Goal: Use online tool/utility: Utilize a website feature to perform a specific function

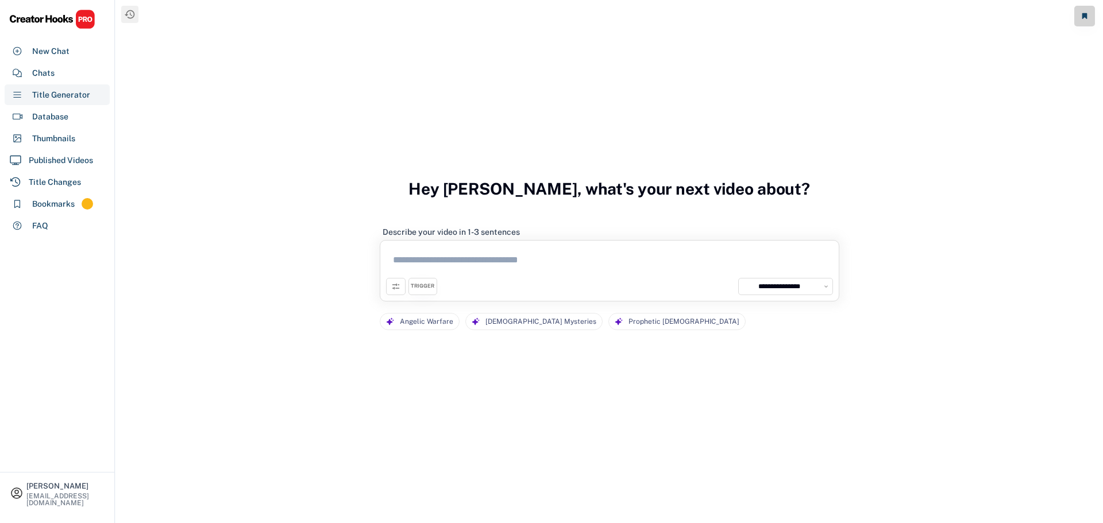
select select "**********"
click at [64, 78] on div "Chats" at bounding box center [57, 73] width 105 height 21
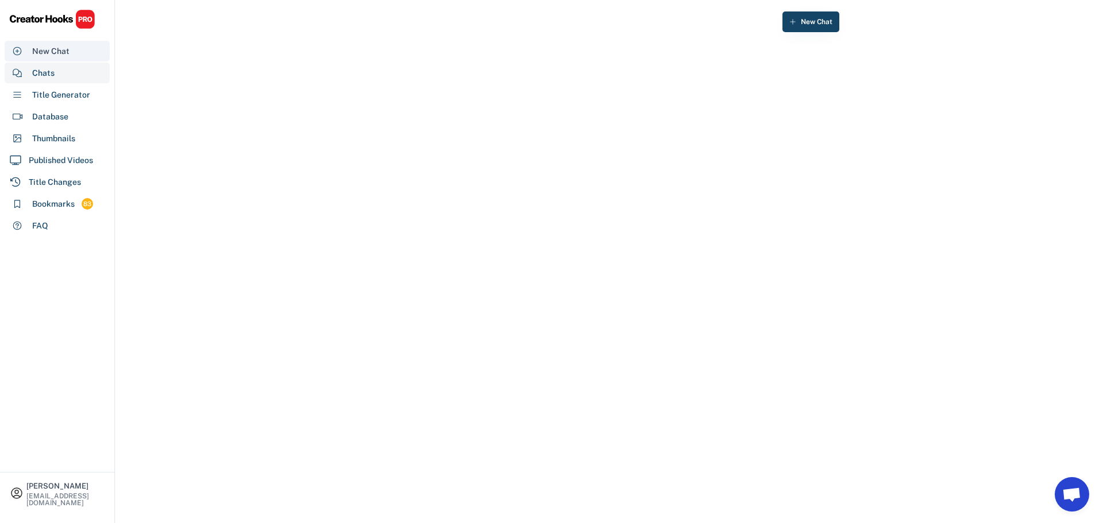
click at [57, 50] on div "New Chat" at bounding box center [50, 51] width 37 height 12
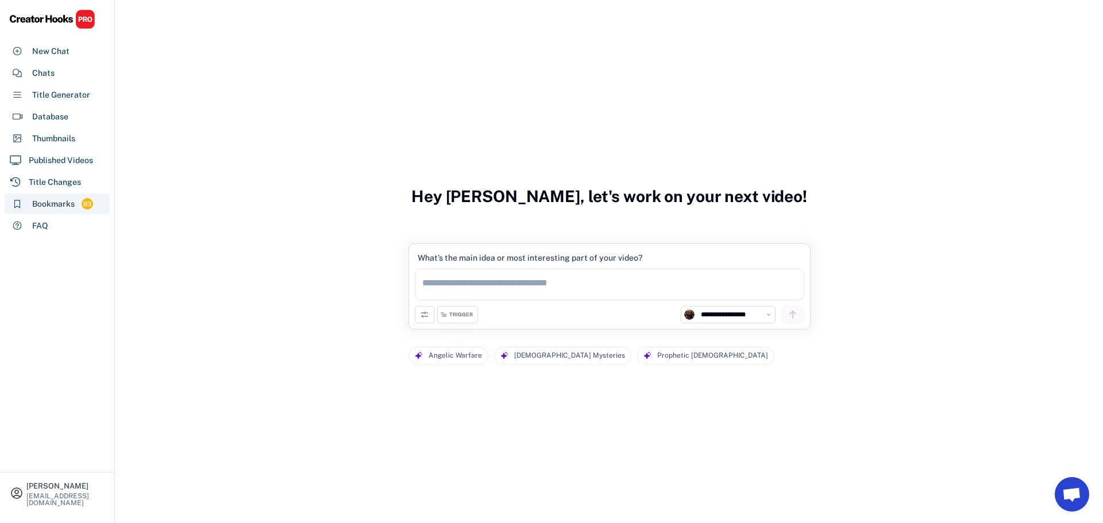
click at [42, 204] on div "Bookmarks" at bounding box center [53, 204] width 43 height 12
select select "******"
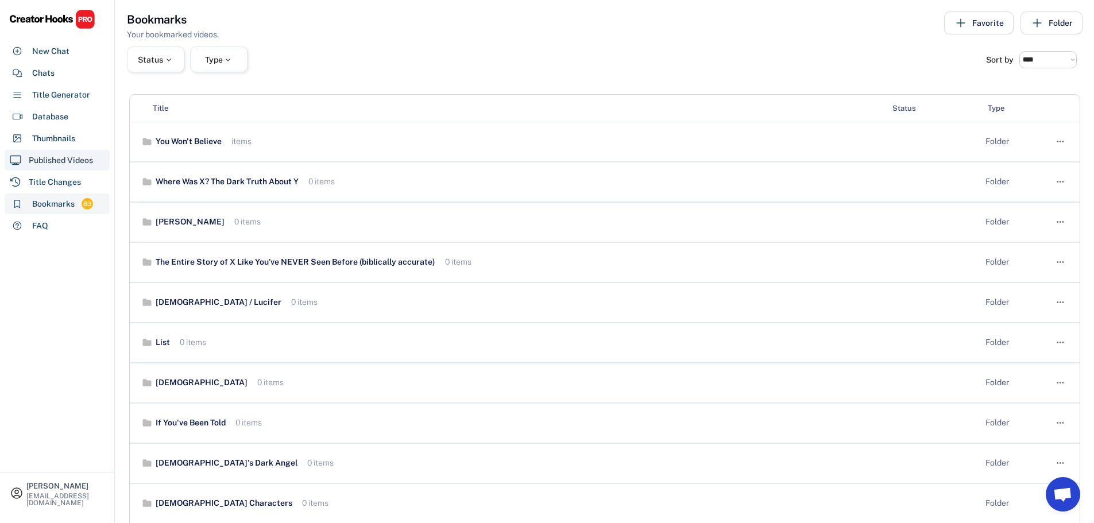
click at [51, 157] on div "Published Videos" at bounding box center [61, 161] width 64 height 12
select select "**********"
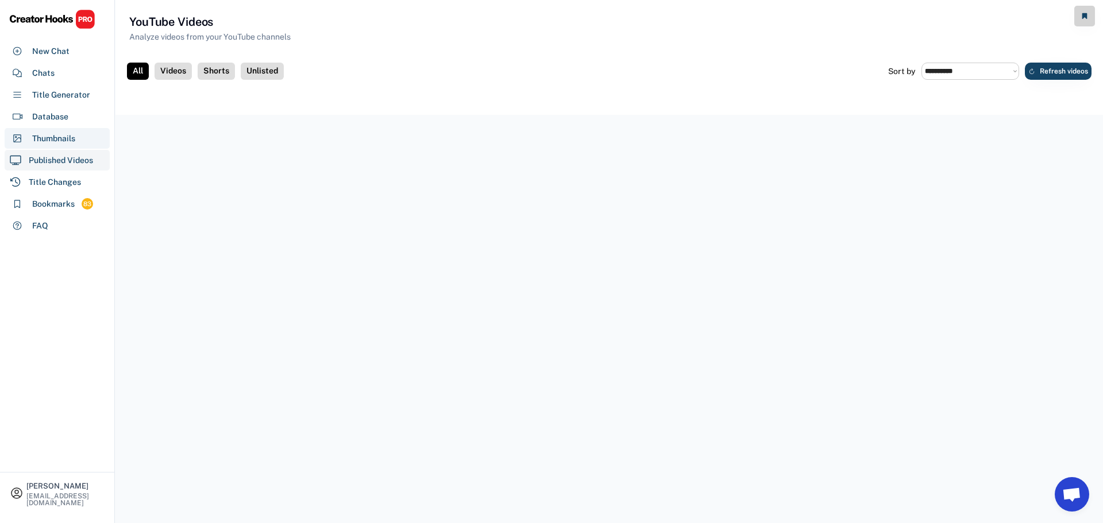
click at [52, 137] on div "Thumbnails" at bounding box center [53, 139] width 43 height 12
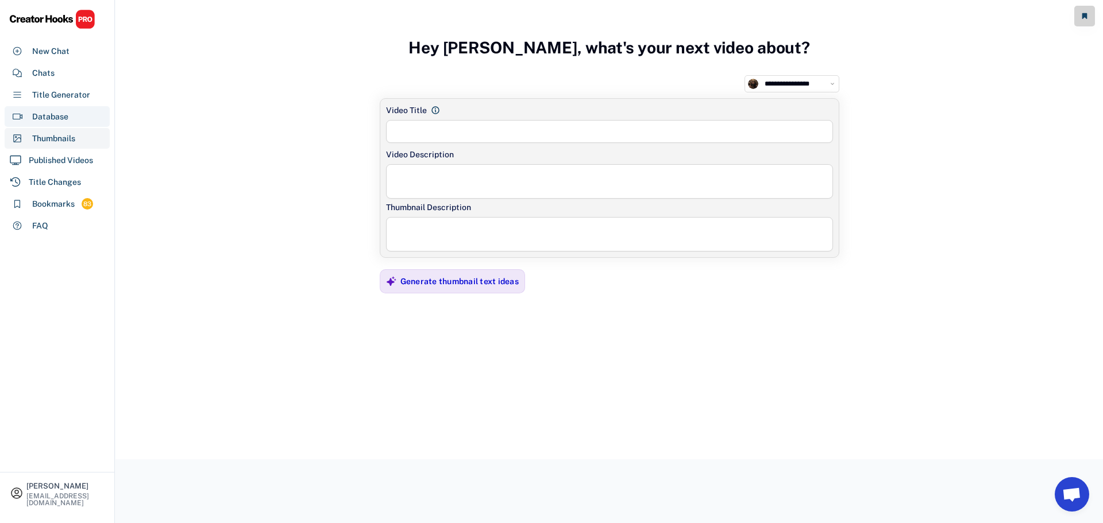
click at [52, 111] on div "Database" at bounding box center [50, 117] width 36 height 12
select select "**********"
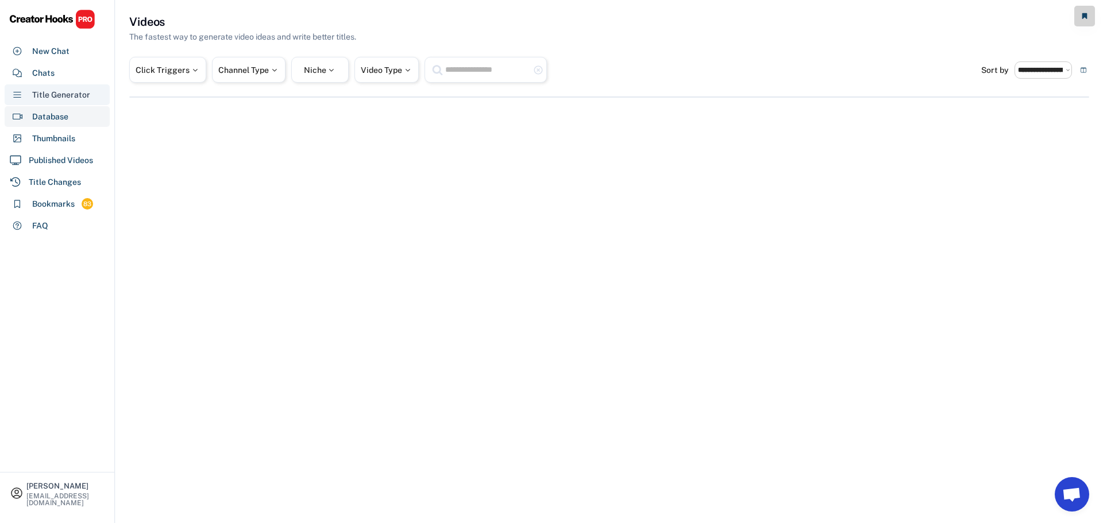
click at [52, 97] on div "Title Generator" at bounding box center [61, 95] width 58 height 12
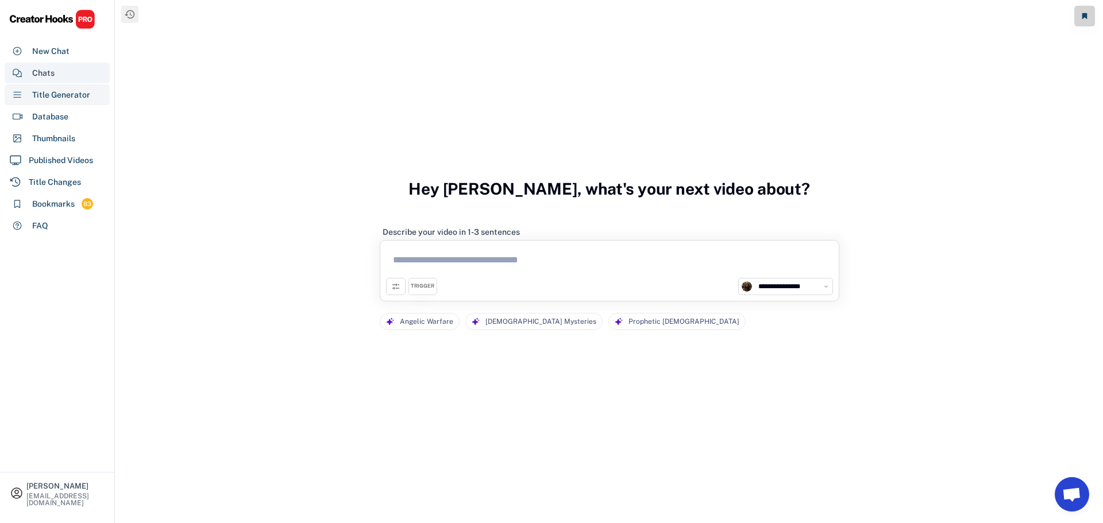
click at [43, 77] on div "Chats" at bounding box center [43, 73] width 22 height 12
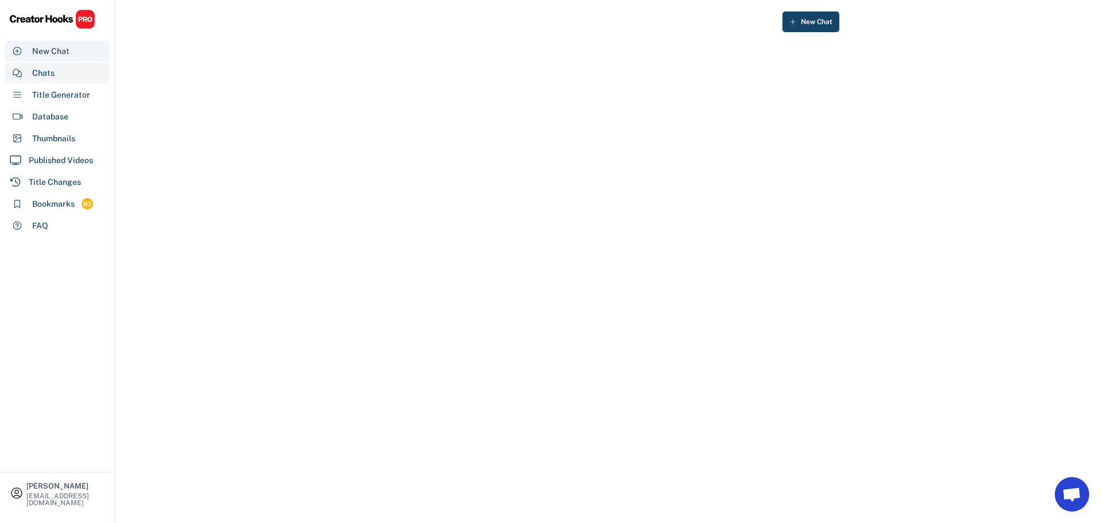
click at [68, 46] on div "New Chat" at bounding box center [50, 51] width 37 height 12
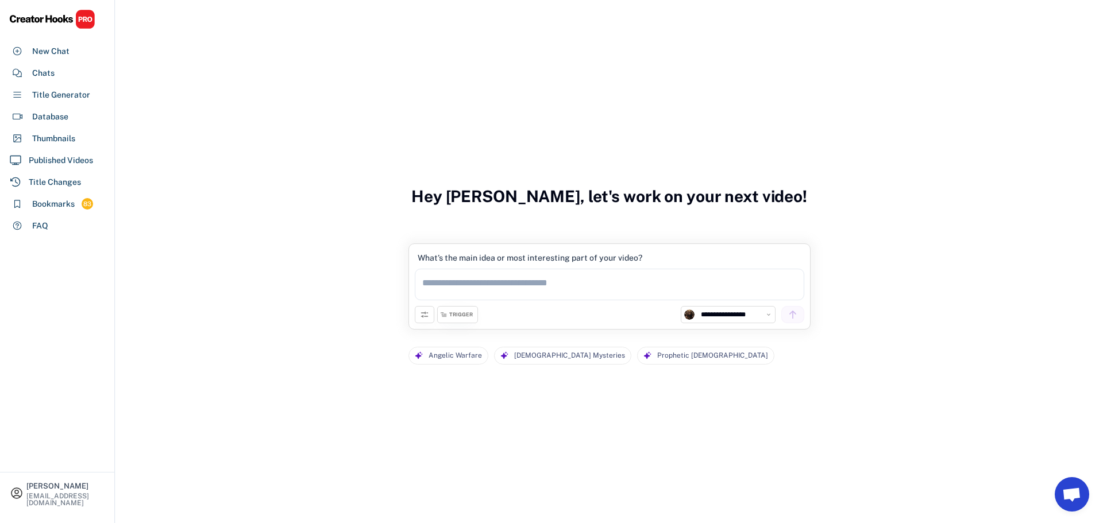
click at [458, 307] on div "TRIGGER" at bounding box center [457, 314] width 41 height 17
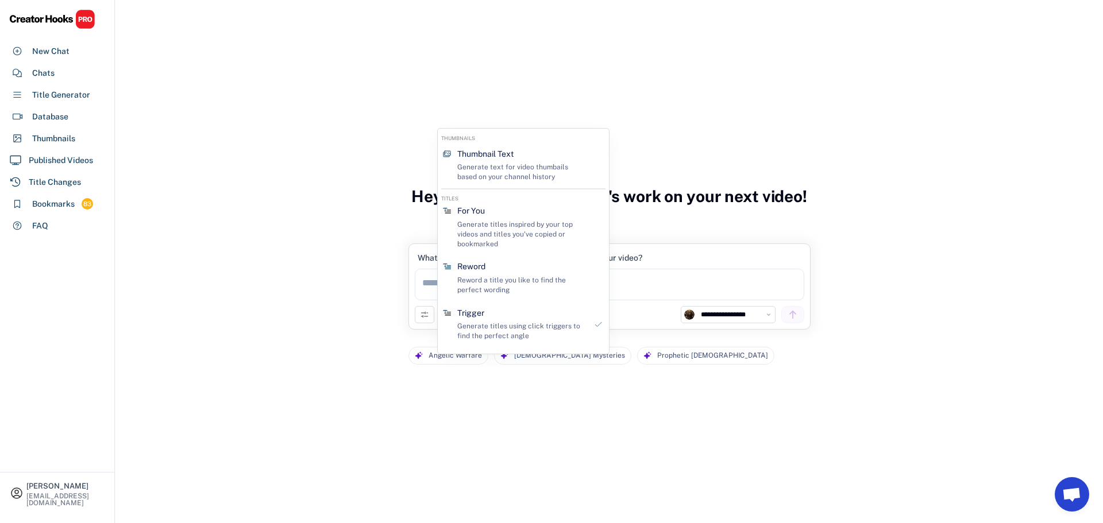
click at [333, 268] on div "**********" at bounding box center [608, 261] width 987 height 523
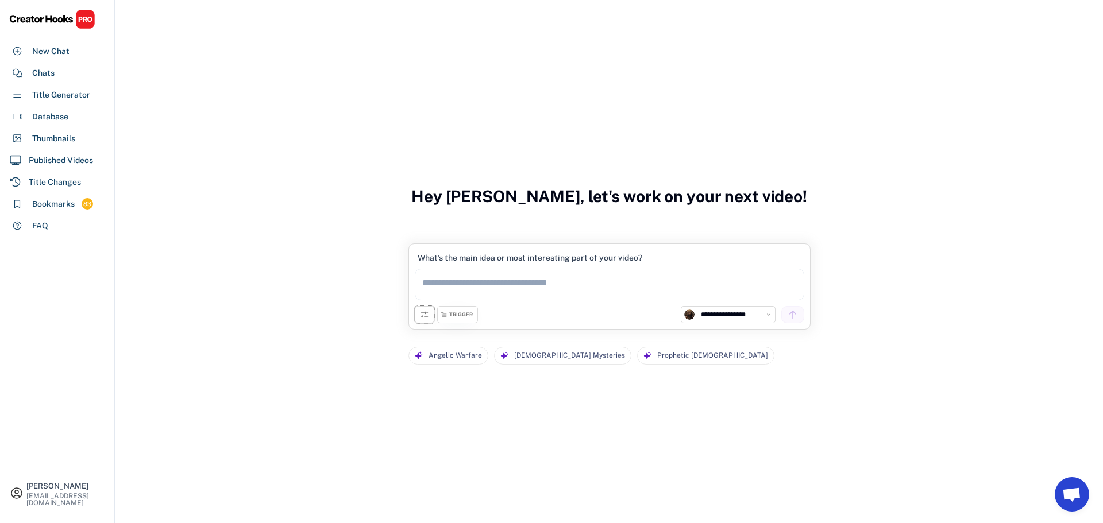
click at [422, 319] on icon at bounding box center [424, 314] width 9 height 9
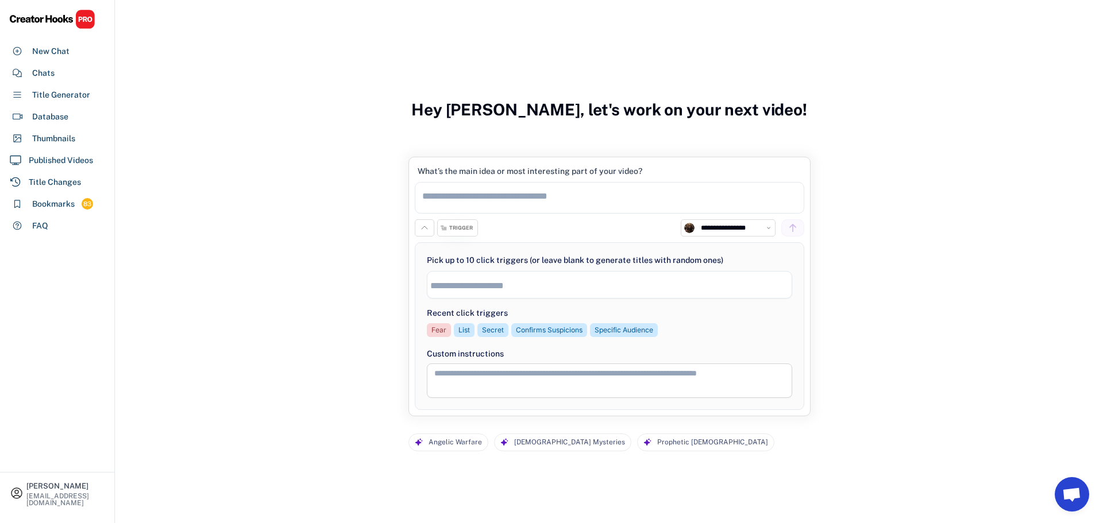
click at [422, 231] on icon at bounding box center [424, 227] width 9 height 9
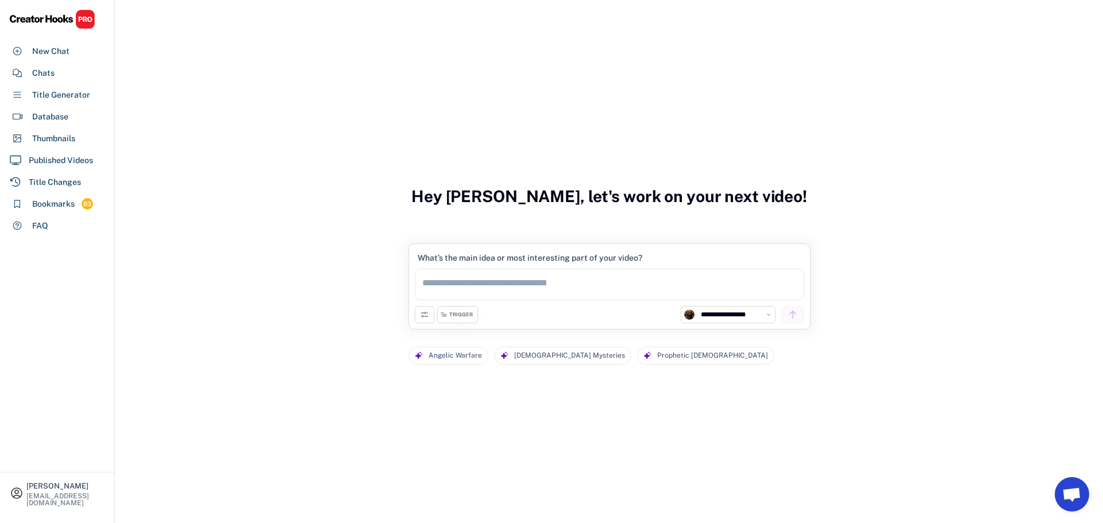
click at [456, 311] on div "TRIGGER" at bounding box center [461, 314] width 24 height 7
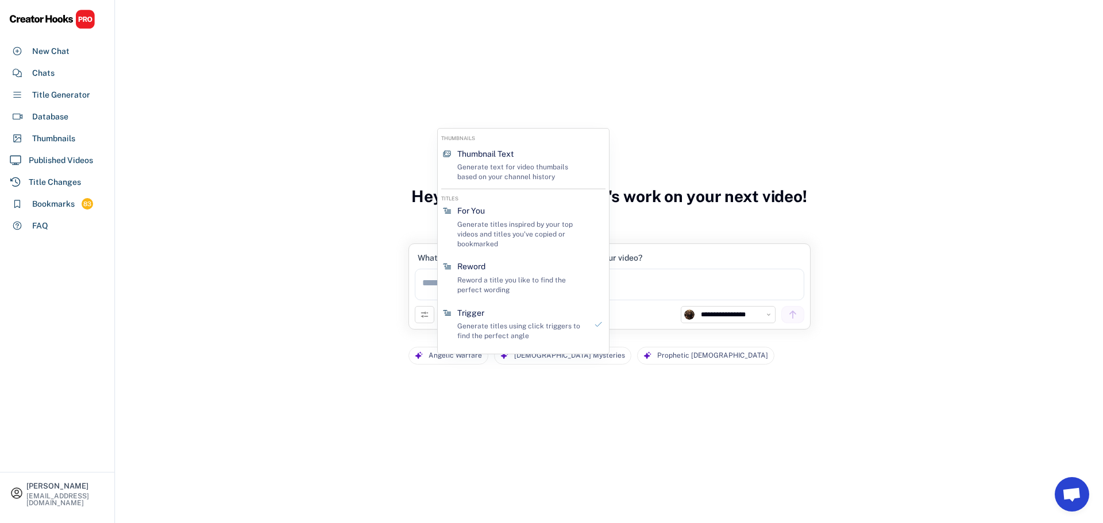
click at [384, 308] on div "**********" at bounding box center [608, 261] width 987 height 523
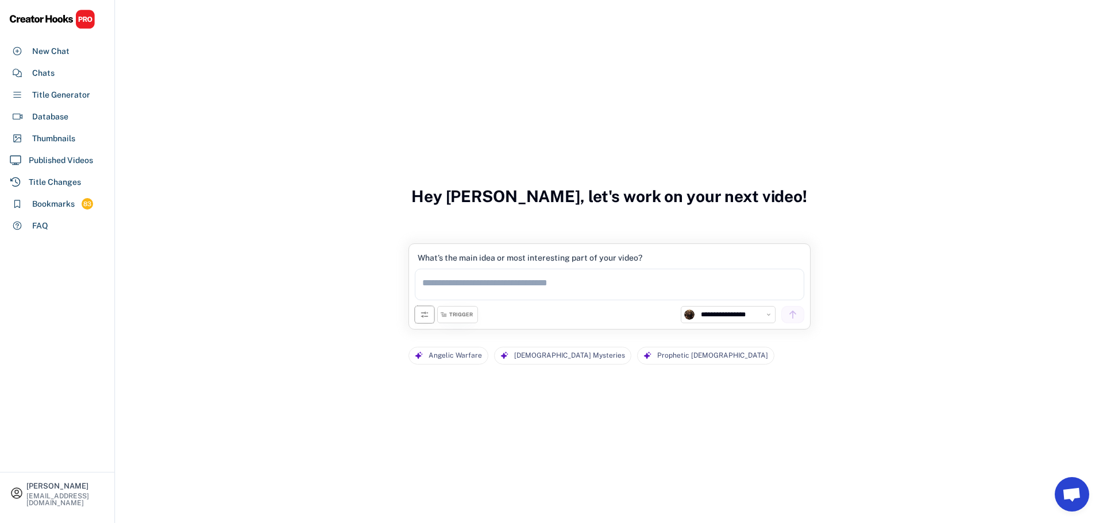
click at [416, 317] on button at bounding box center [425, 314] width 20 height 17
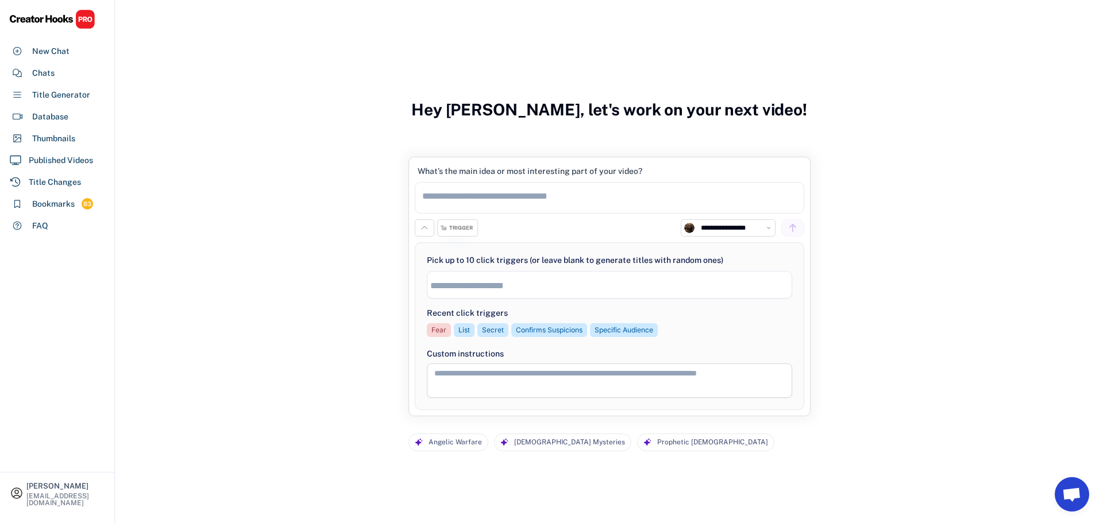
click at [422, 231] on icon at bounding box center [424, 227] width 9 height 9
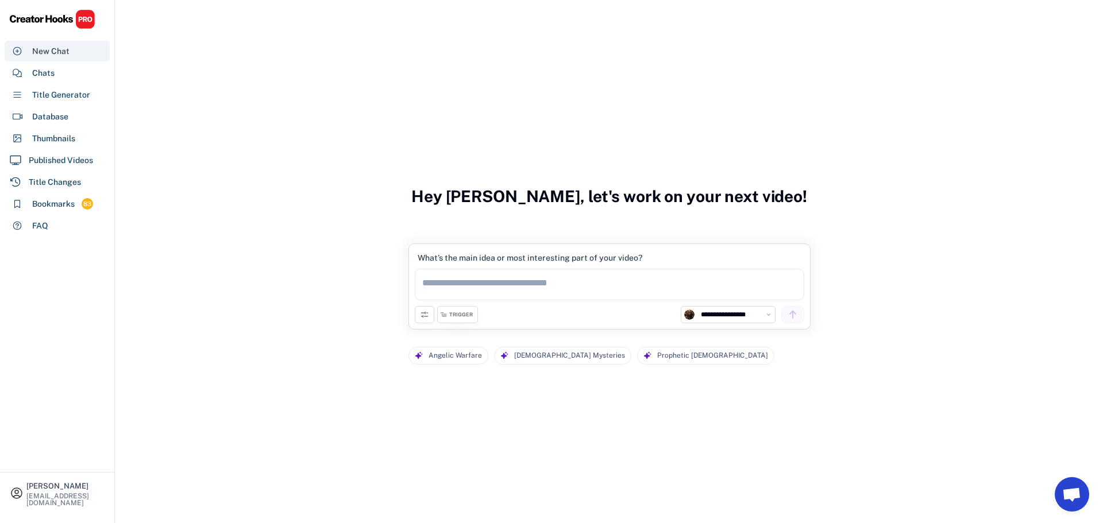
click at [47, 53] on div "New Chat" at bounding box center [50, 51] width 37 height 12
click at [538, 293] on textarea at bounding box center [609, 285] width 389 height 32
click at [449, 314] on div "TRIGGER" at bounding box center [461, 314] width 24 height 7
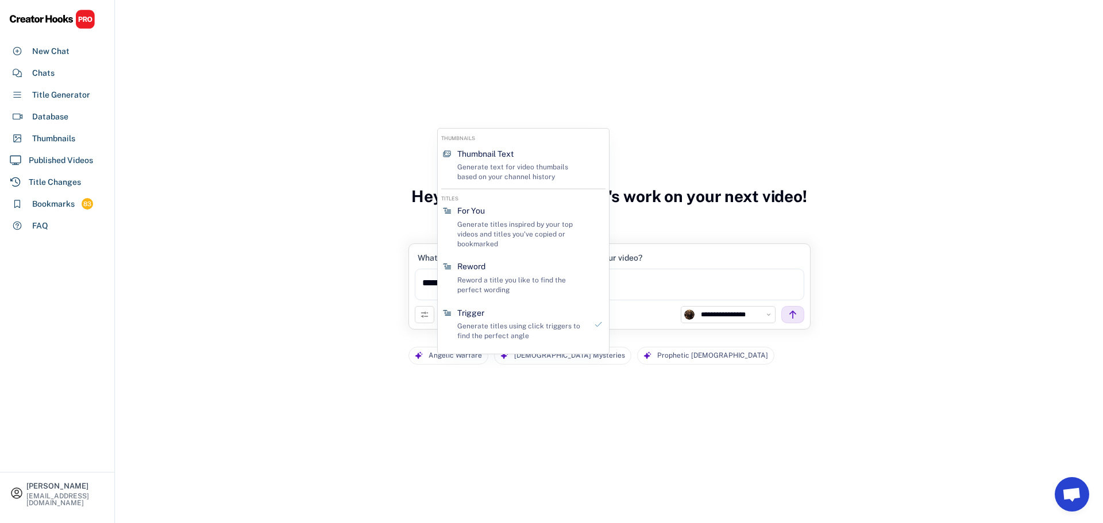
click at [314, 307] on div "**********" at bounding box center [608, 261] width 987 height 523
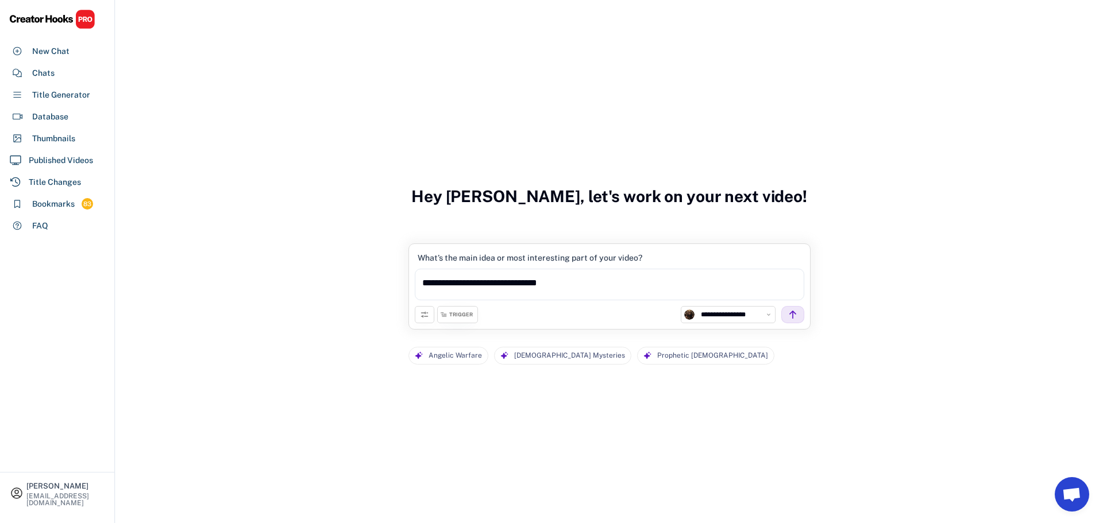
click at [423, 316] on icon at bounding box center [424, 314] width 9 height 9
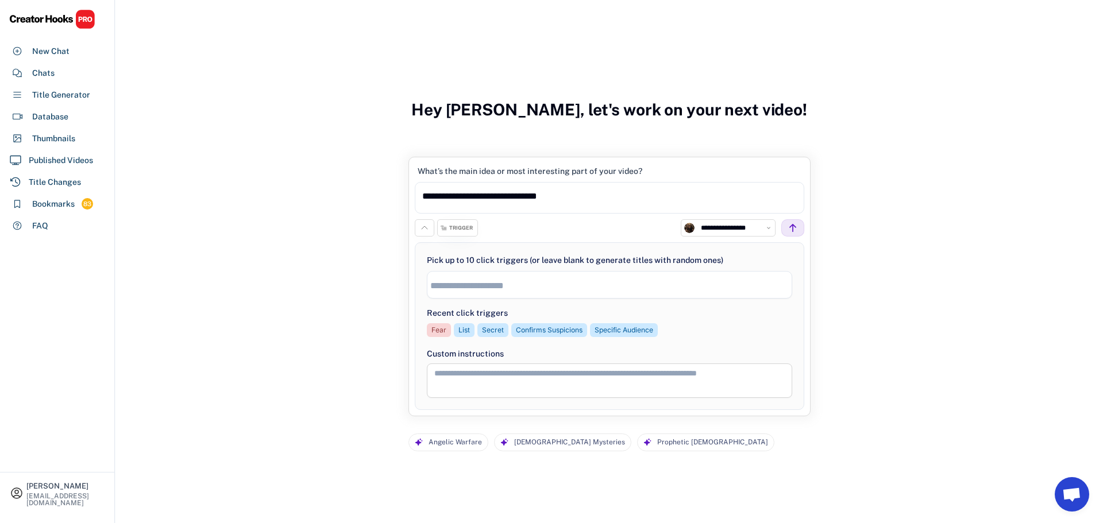
click at [423, 228] on icon at bounding box center [424, 227] width 9 height 9
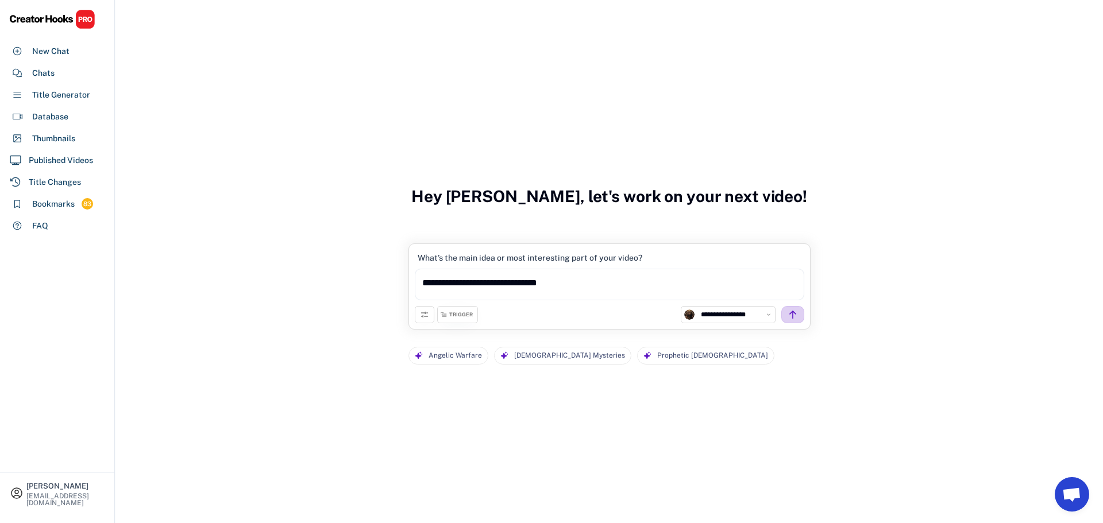
click at [786, 321] on div at bounding box center [792, 314] width 23 height 17
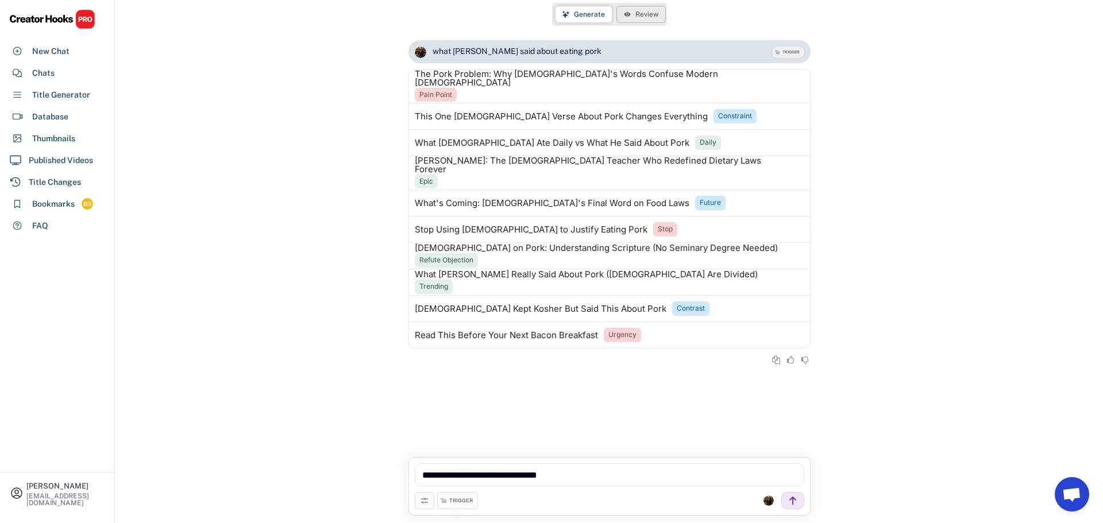
click at [642, 16] on span "Review" at bounding box center [646, 14] width 23 height 7
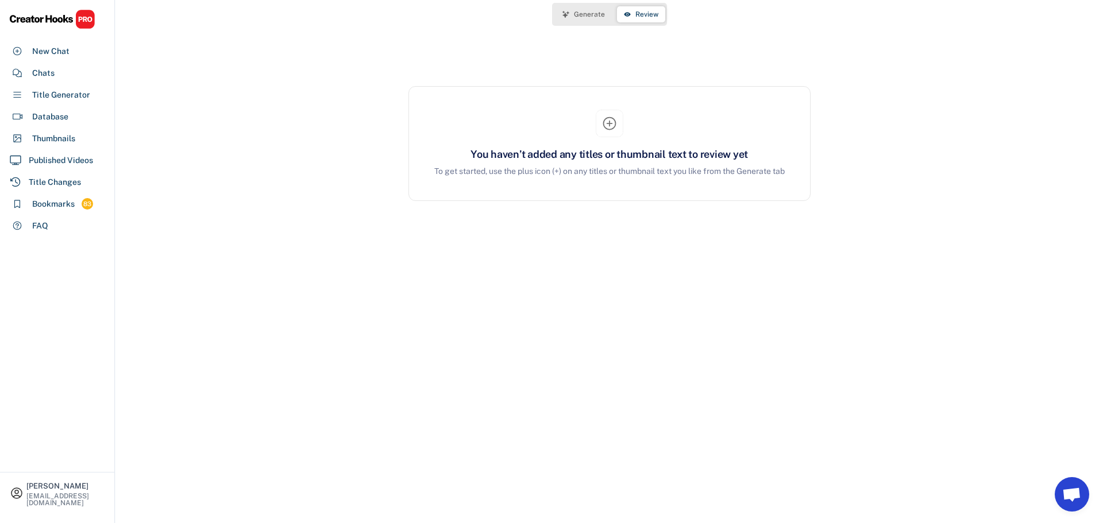
click at [589, 17] on span "Generate" at bounding box center [589, 14] width 31 height 7
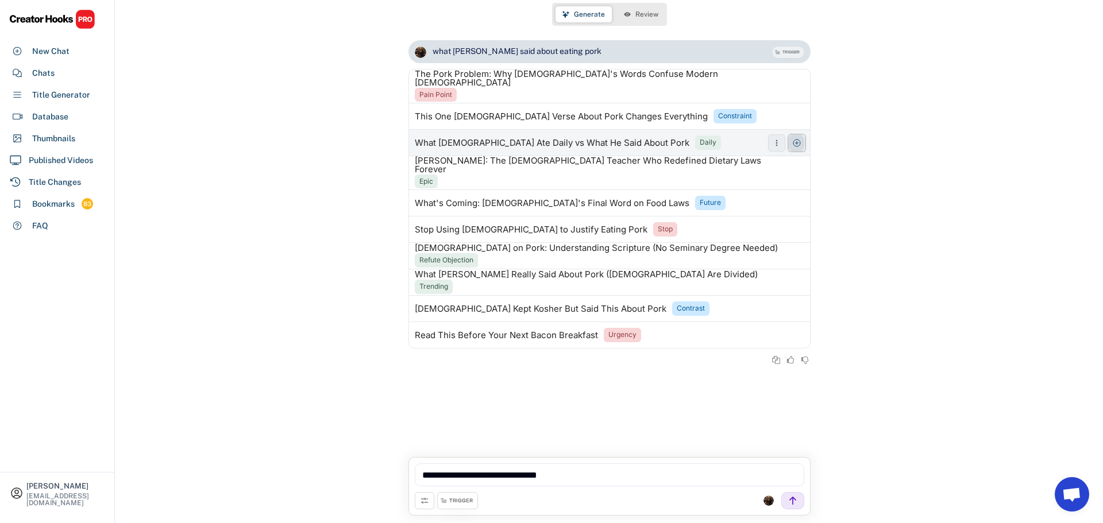
click at [792, 138] on icon at bounding box center [796, 142] width 9 height 9
click at [649, 9] on button "Review" at bounding box center [641, 14] width 48 height 16
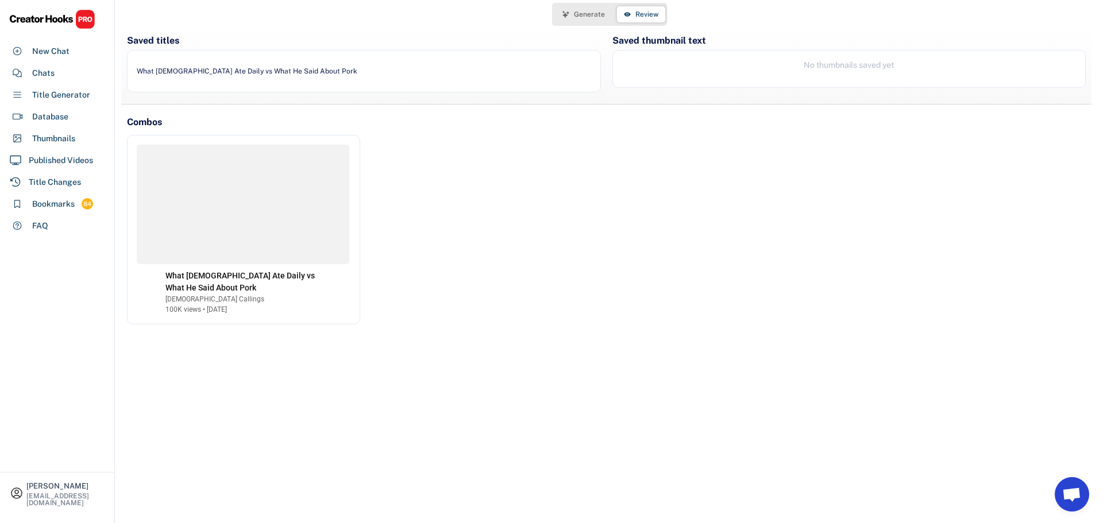
click at [592, 9] on button "Generate" at bounding box center [583, 14] width 56 height 16
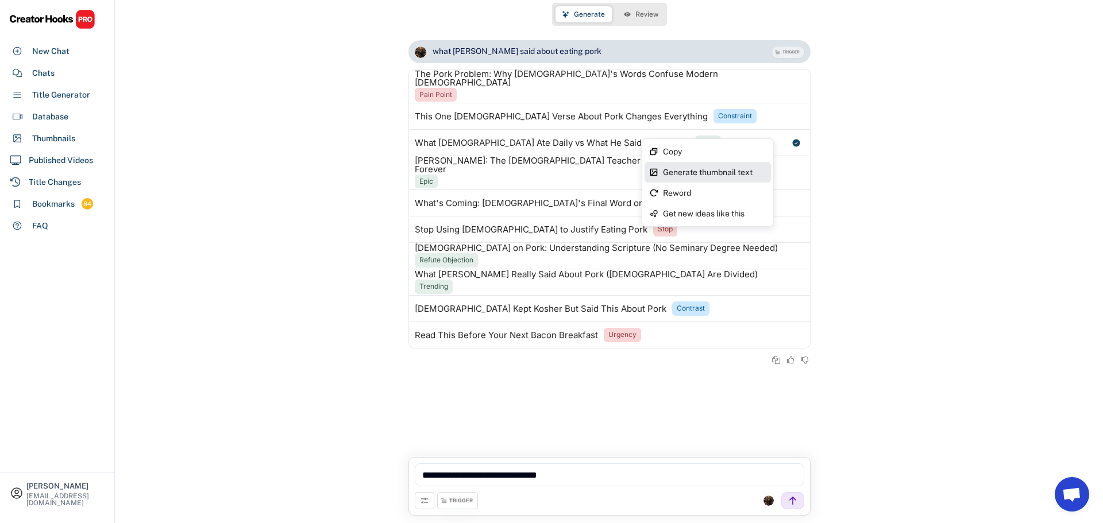
click at [722, 166] on div "Generate thumbnail text" at bounding box center [708, 172] width 126 height 21
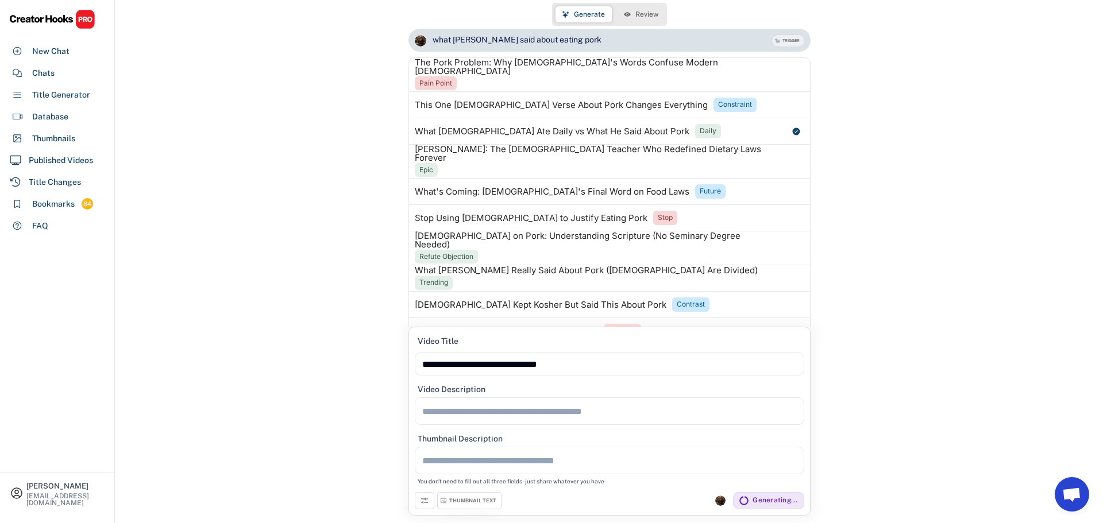
click at [515, 403] on textarea at bounding box center [609, 412] width 389 height 28
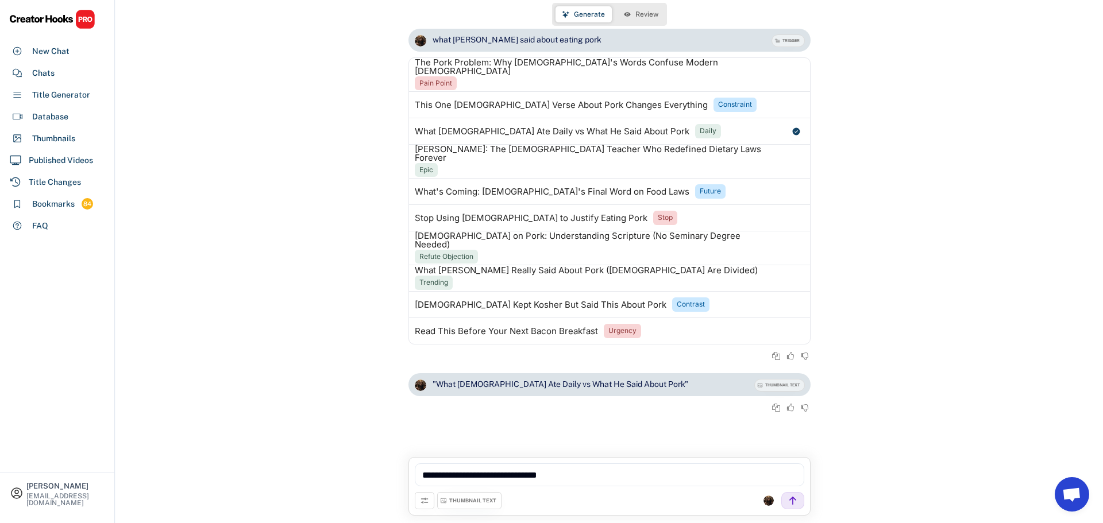
click at [350, 333] on div "what jesus said about eating pork TRIGGER Generating based on Christ Callings's…" at bounding box center [608, 201] width 987 height 345
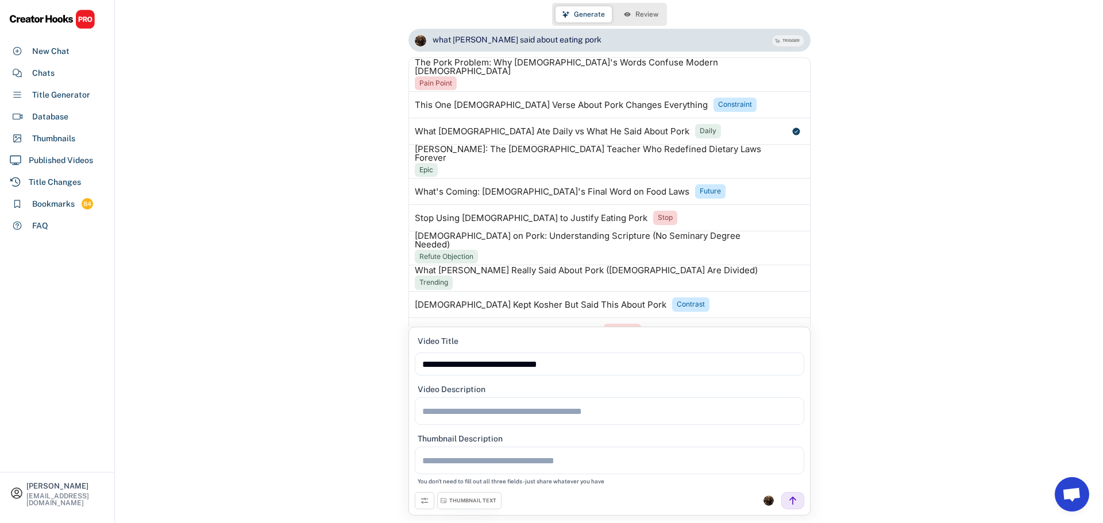
click at [458, 504] on div "THUMBNAIL TEXT" at bounding box center [472, 500] width 47 height 7
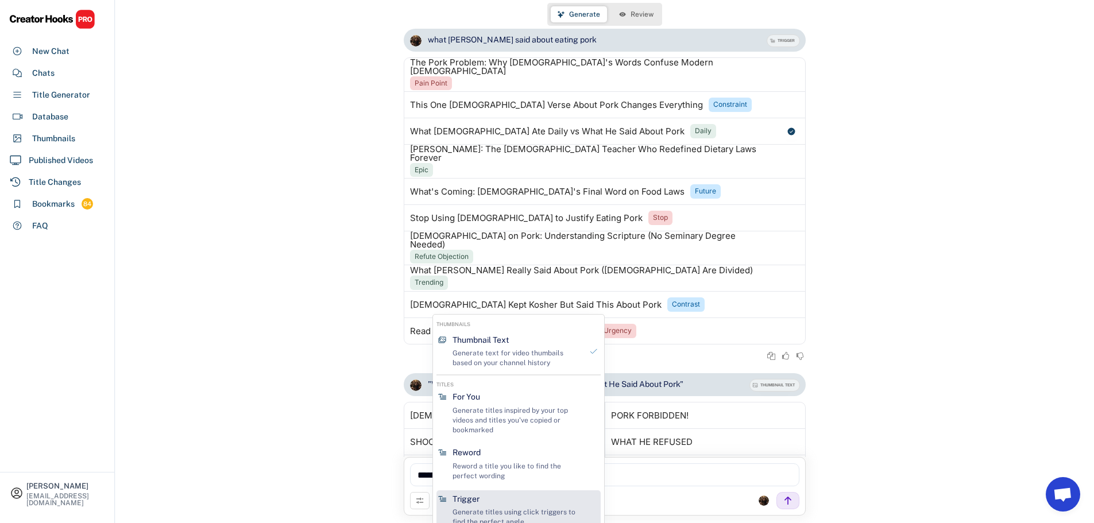
click at [504, 500] on div "Trigger Generate titles using click triggers to find the perfect angle" at bounding box center [517, 511] width 138 height 40
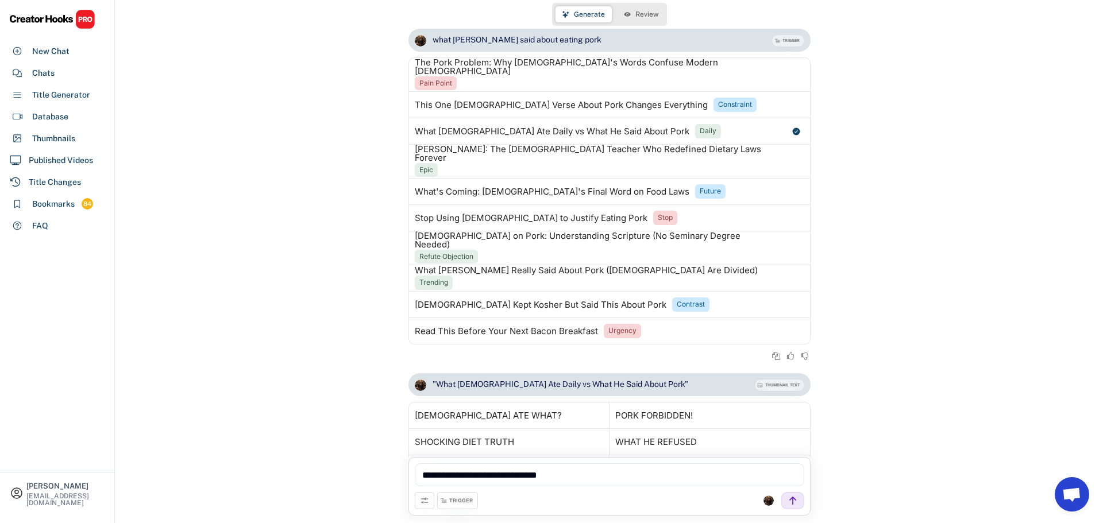
click at [357, 346] on div "what jesus said about eating pork TRIGGER Generating based on Christ Callings's…" at bounding box center [608, 201] width 987 height 345
click at [795, 507] on div at bounding box center [792, 500] width 23 height 17
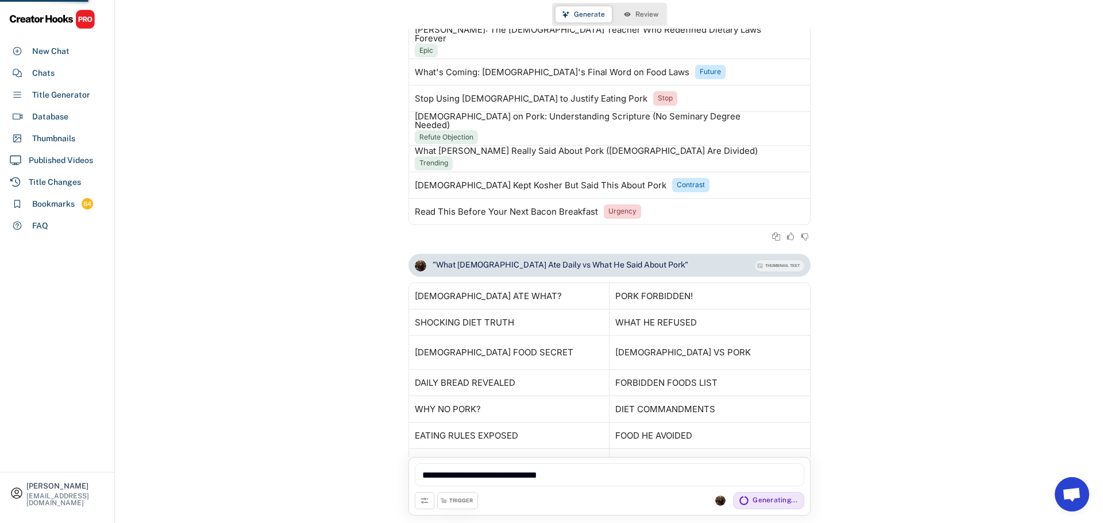
scroll to position [270, 0]
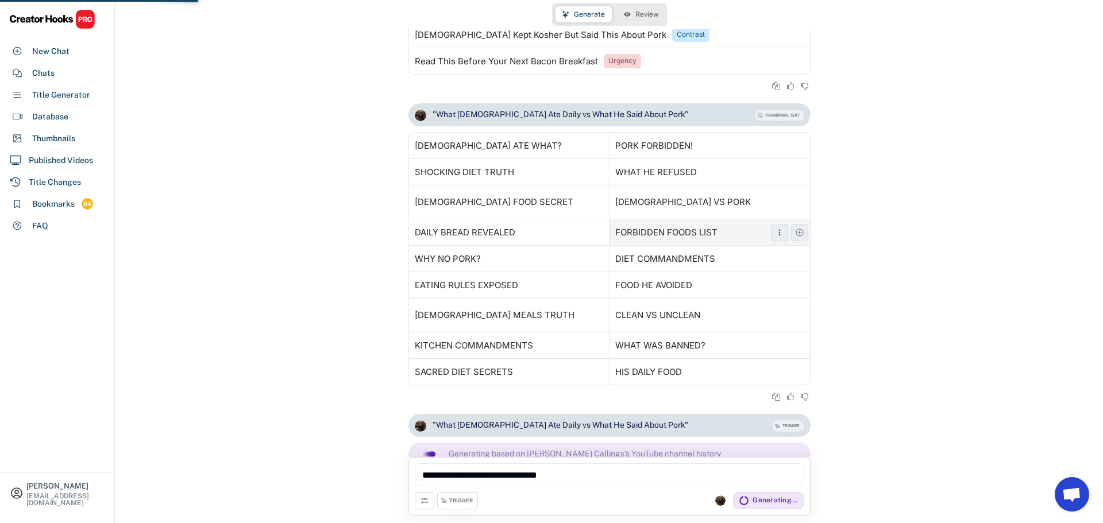
click at [796, 228] on icon at bounding box center [799, 232] width 9 height 9
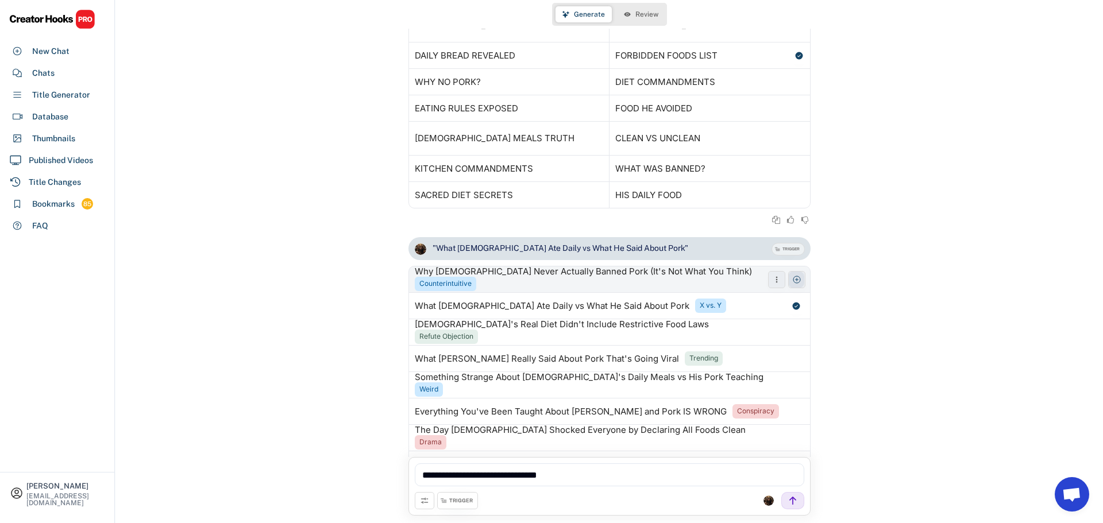
scroll to position [446, 0]
click at [795, 135] on icon at bounding box center [799, 139] width 9 height 9
click at [640, 15] on span "Review" at bounding box center [646, 14] width 23 height 7
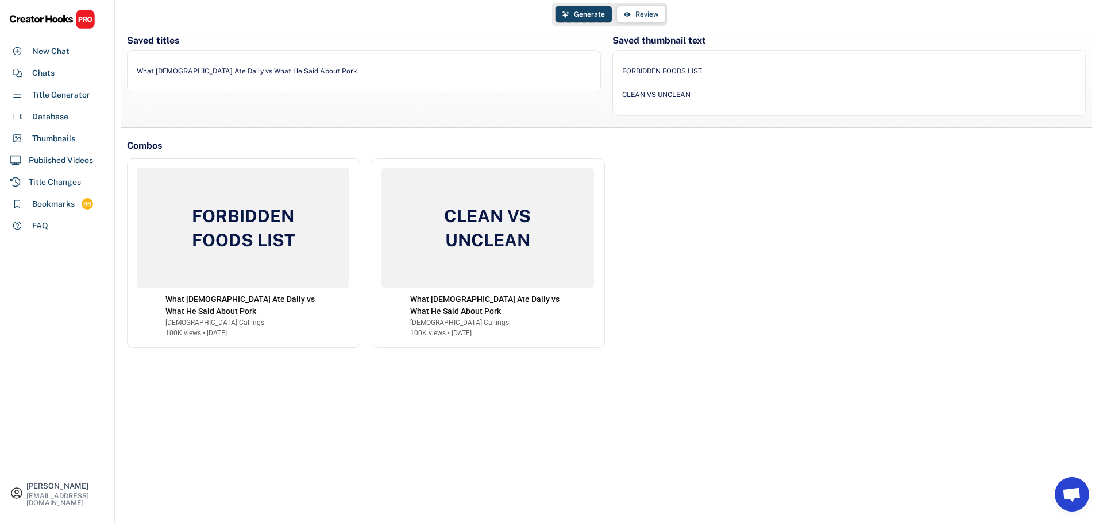
click at [598, 11] on span "Generate" at bounding box center [589, 14] width 31 height 7
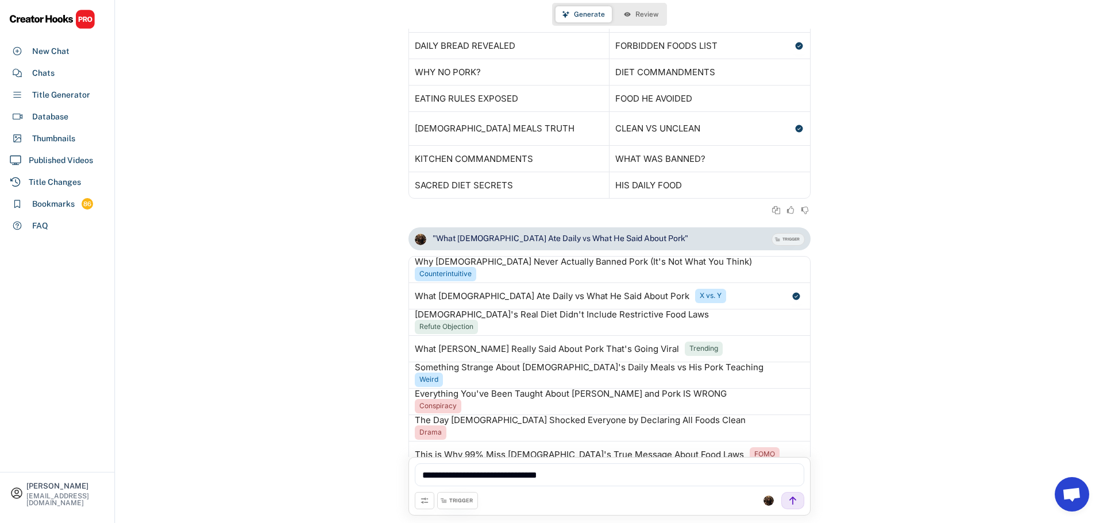
scroll to position [512, 0]
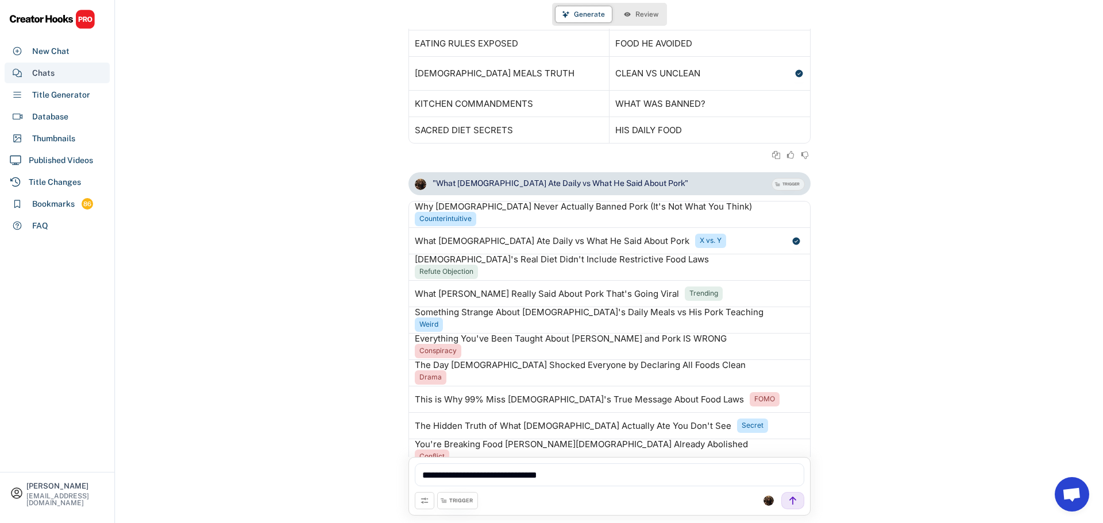
click at [22, 68] on icon at bounding box center [17, 73] width 10 height 10
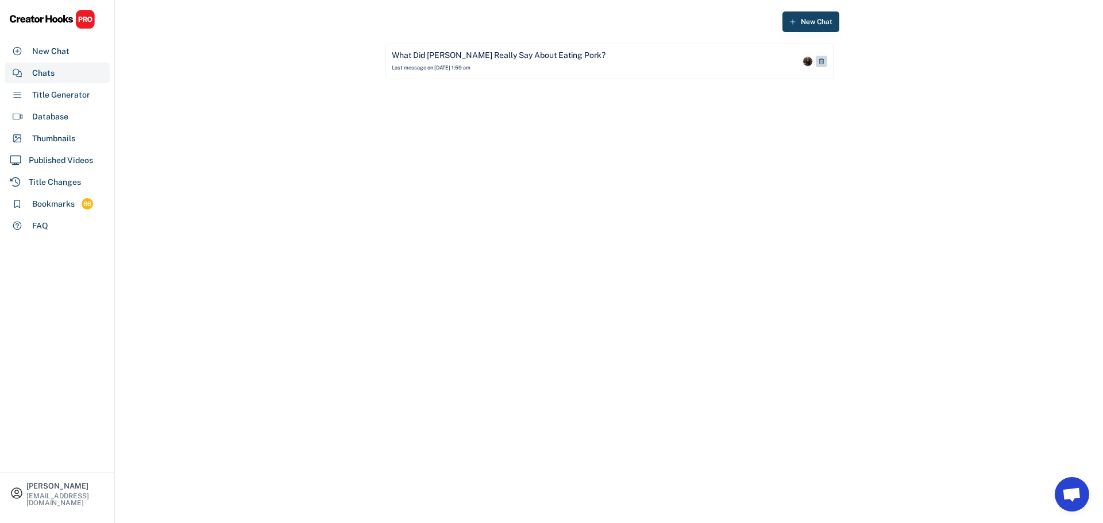
click at [472, 53] on div "What Did [PERSON_NAME] Really Say About Eating Pork?" at bounding box center [499, 55] width 214 height 11
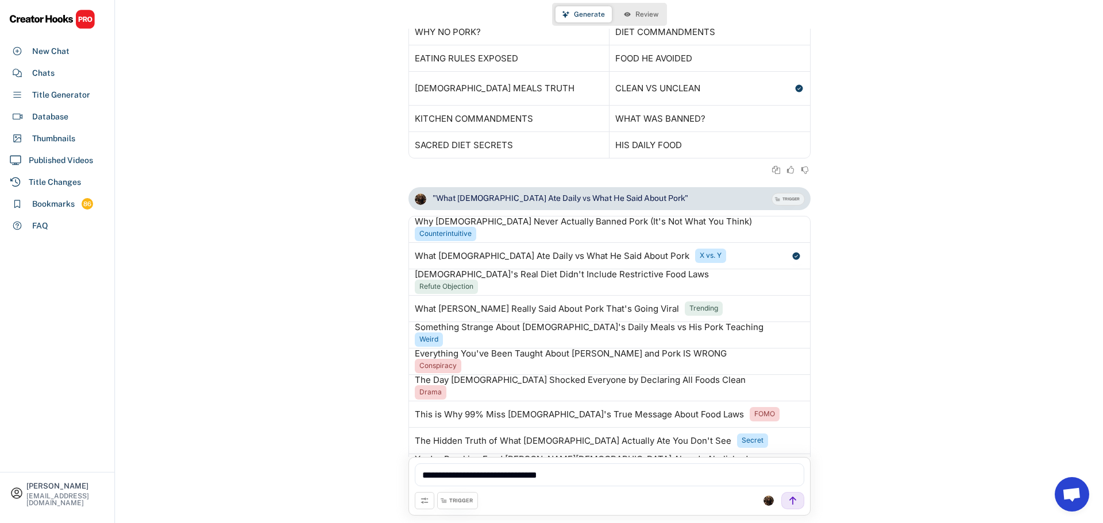
scroll to position [512, 0]
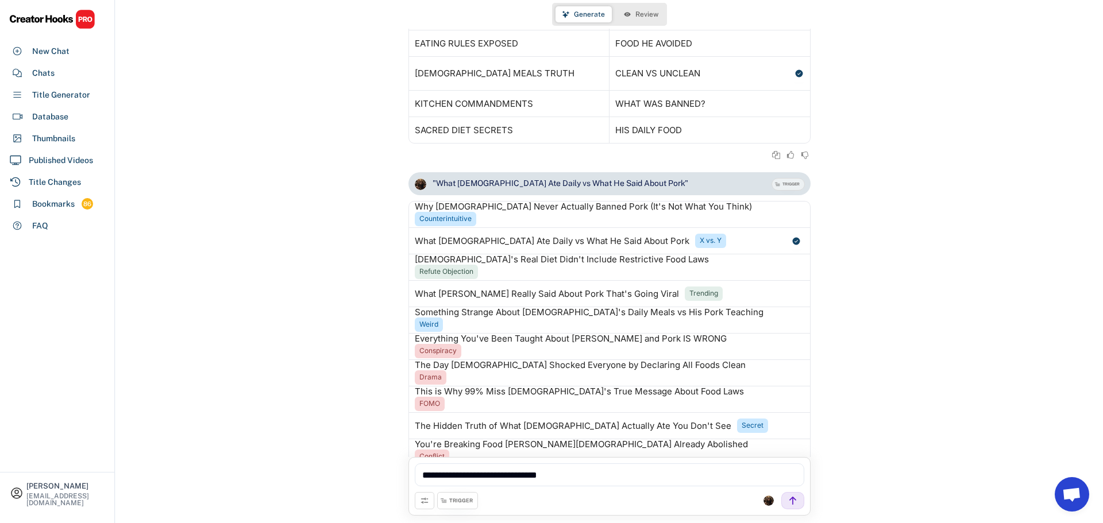
drag, startPoint x: 652, startPoint y: 470, endPoint x: 298, endPoint y: 449, distance: 354.5
click at [298, 449] on div "New Chat What Did Jesus Really Say About Eating Pork? Last message on Aug 16, 2…" at bounding box center [608, 261] width 987 height 523
type textarea "**********"
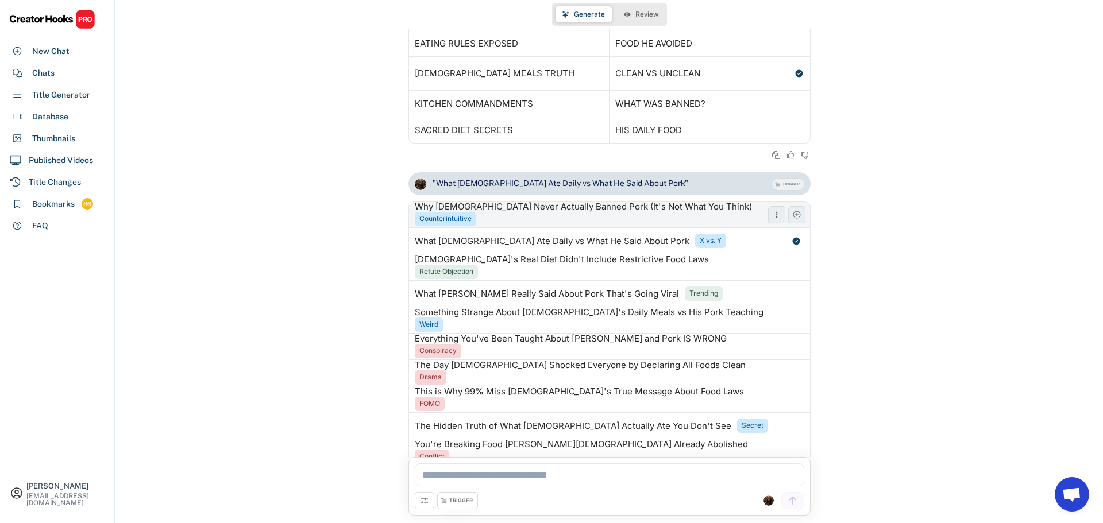
click at [461, 202] on div "Why Jesus Never Actually Banned Pork (It's Not What You Think) Counterintuitive" at bounding box center [588, 214] width 359 height 25
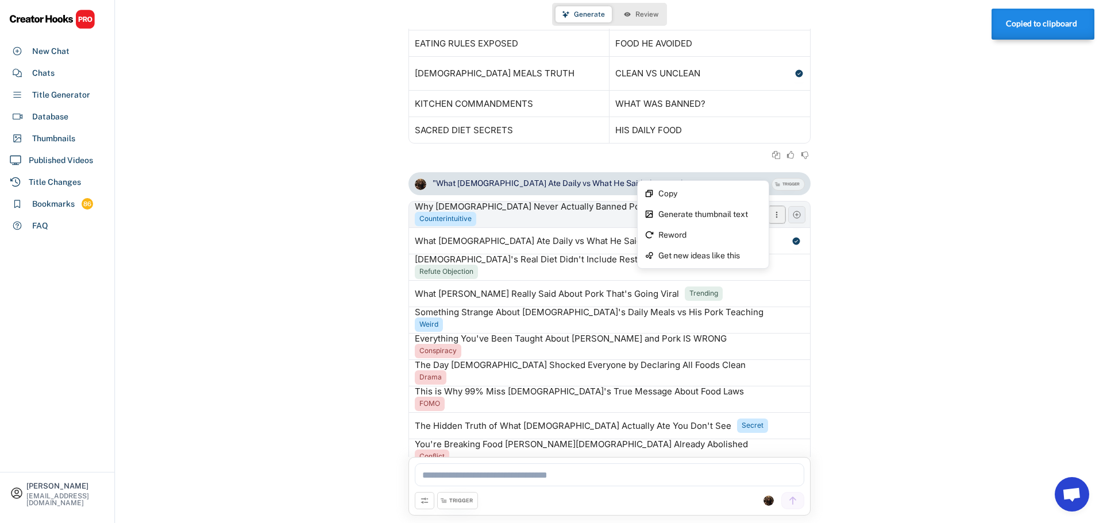
click at [774, 210] on icon at bounding box center [776, 214] width 9 height 9
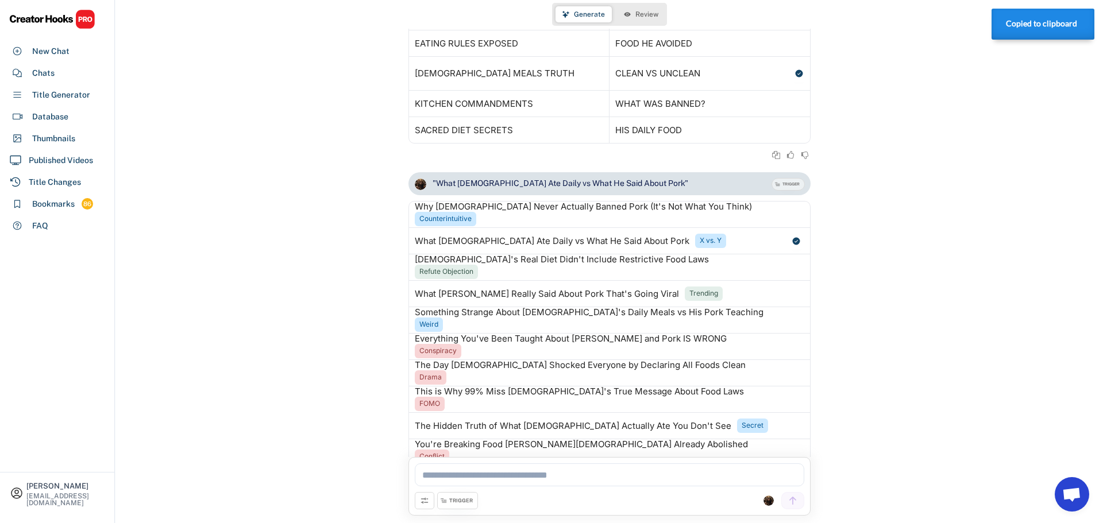
click at [882, 321] on div ""What Jesus Ate Daily vs What He Said About Pork" TRIGGER Generating based on C…" at bounding box center [608, 333] width 987 height 322
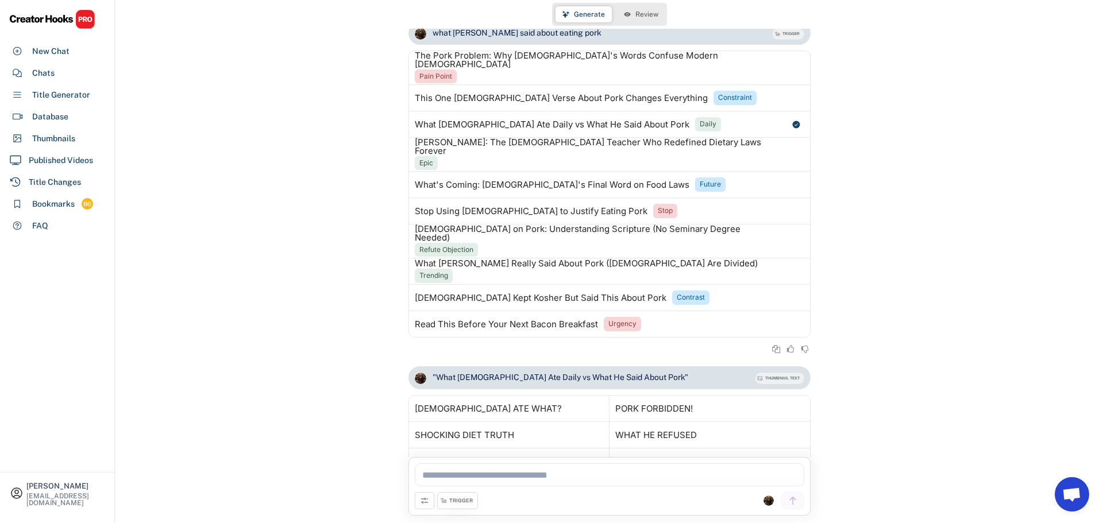
scroll to position [0, 0]
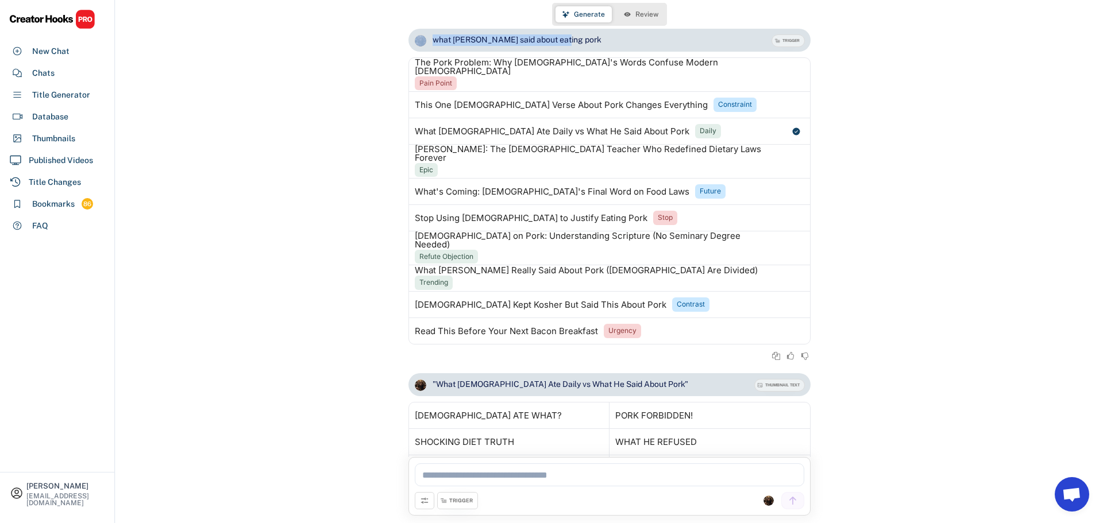
drag, startPoint x: 559, startPoint y: 41, endPoint x: 422, endPoint y: 32, distance: 137.6
click at [422, 32] on div "what [PERSON_NAME] said about eating pork" at bounding box center [588, 40] width 360 height 23
click at [554, 42] on div "what [PERSON_NAME] said about eating pork" at bounding box center [588, 40] width 360 height 23
drag, startPoint x: 554, startPoint y: 42, endPoint x: 429, endPoint y: 41, distance: 125.8
click at [429, 41] on div "what [PERSON_NAME] said about eating pork" at bounding box center [588, 40] width 360 height 23
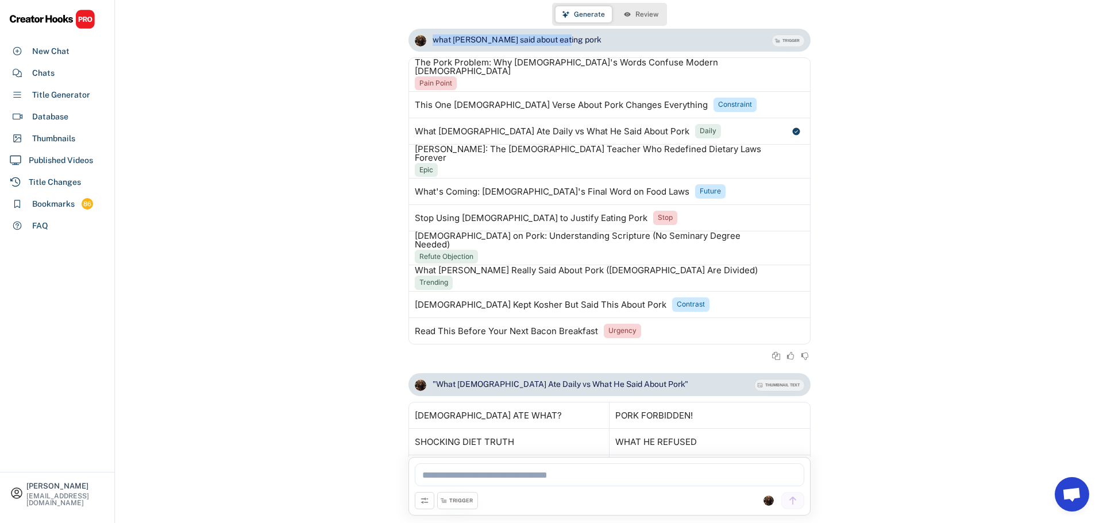
copy div "what [PERSON_NAME] said about eating pork"
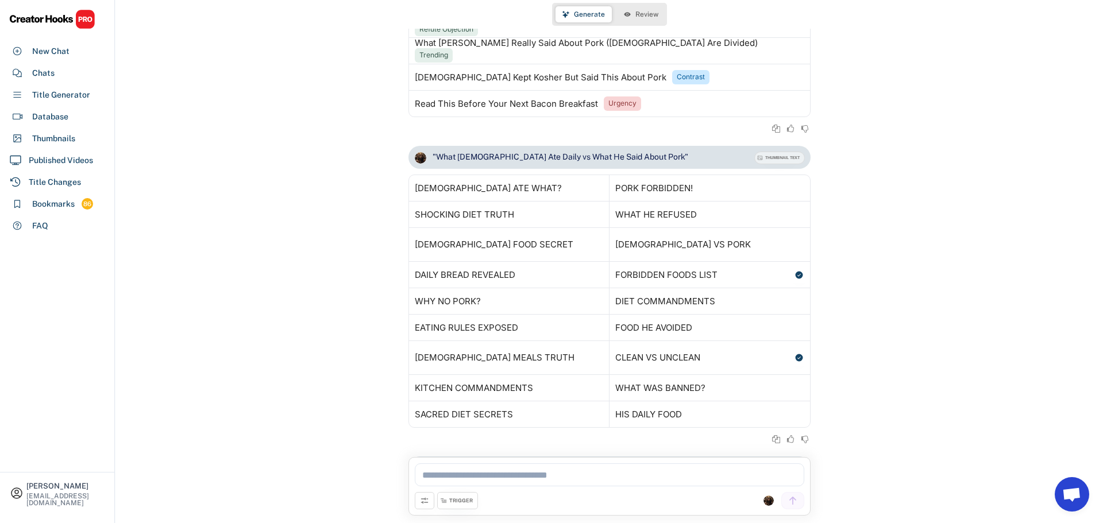
scroll to position [230, 0]
click at [497, 480] on textarea at bounding box center [609, 475] width 389 height 23
paste textarea "**********"
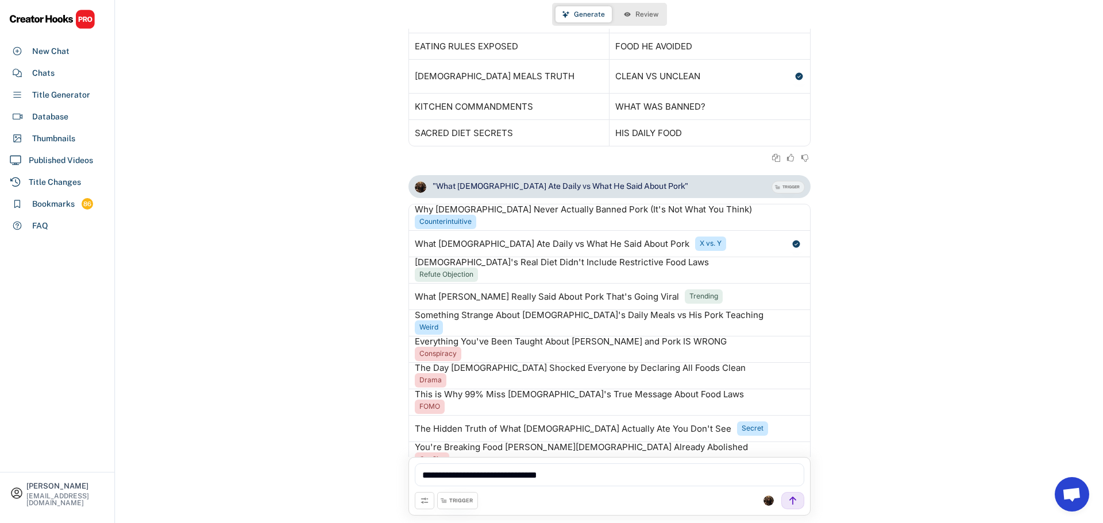
scroll to position [512, 0]
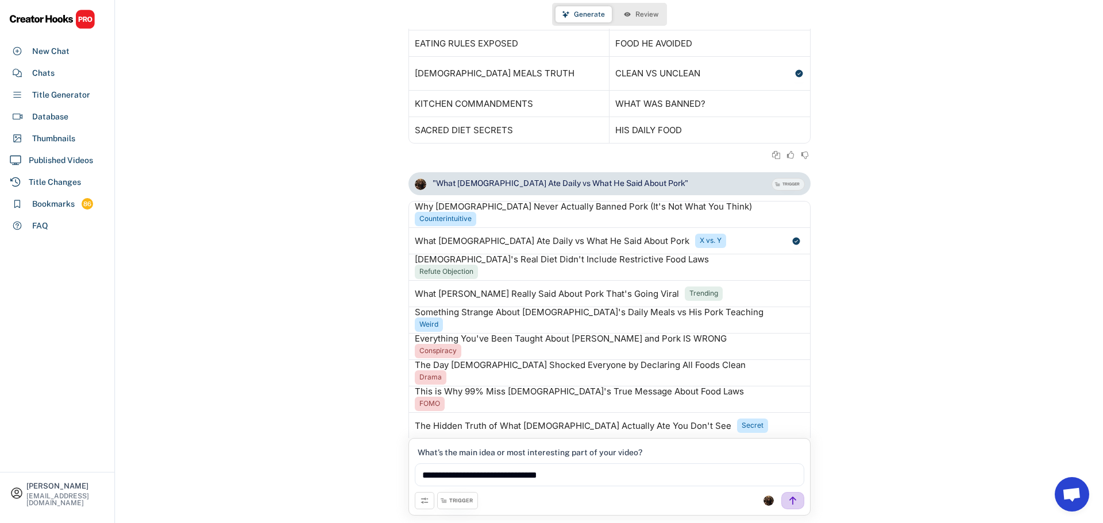
type textarea "**********"
click at [793, 500] on use at bounding box center [793, 501] width 10 height 10
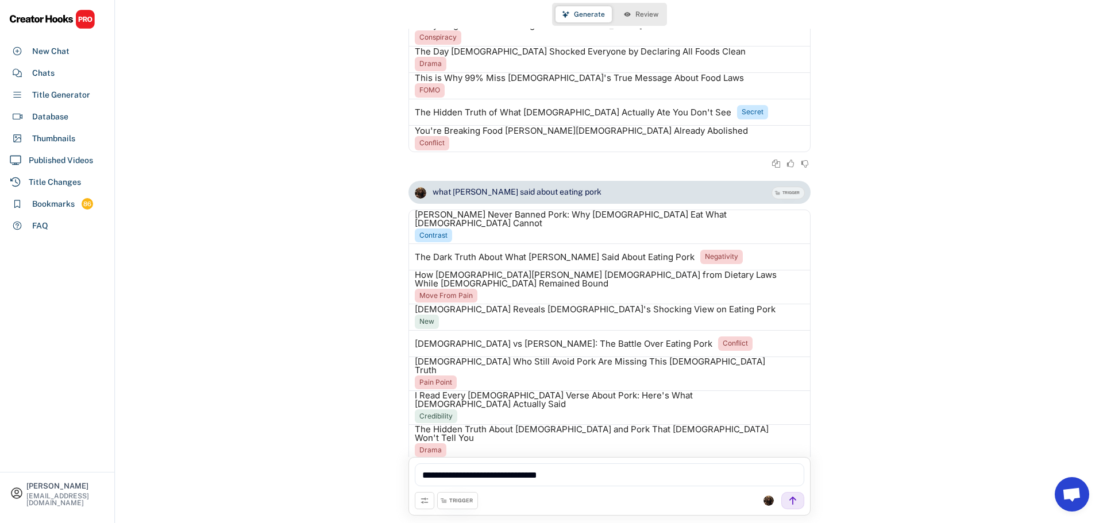
scroll to position [834, 0]
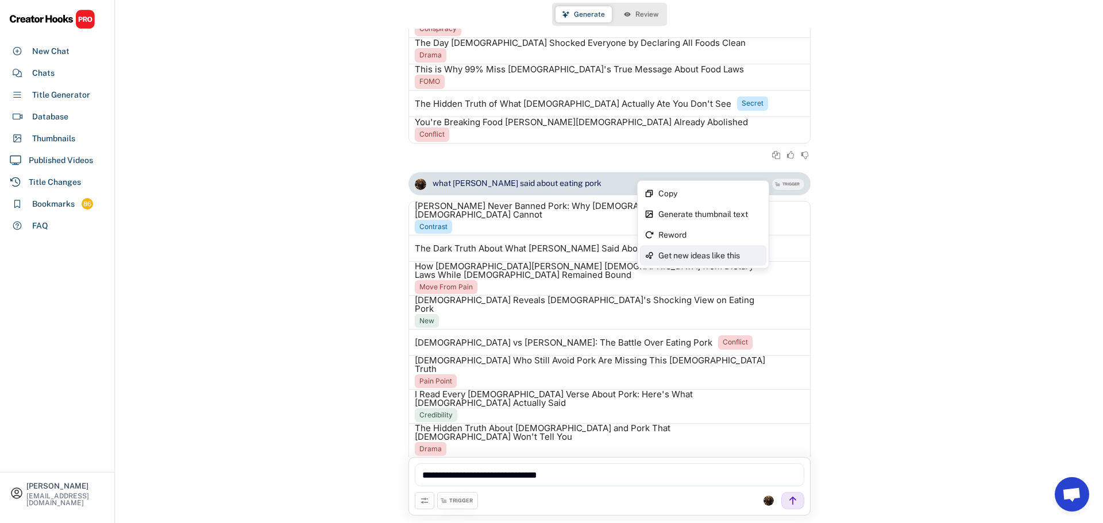
click at [711, 260] on div "Get new ideas like this" at bounding box center [709, 256] width 103 height 8
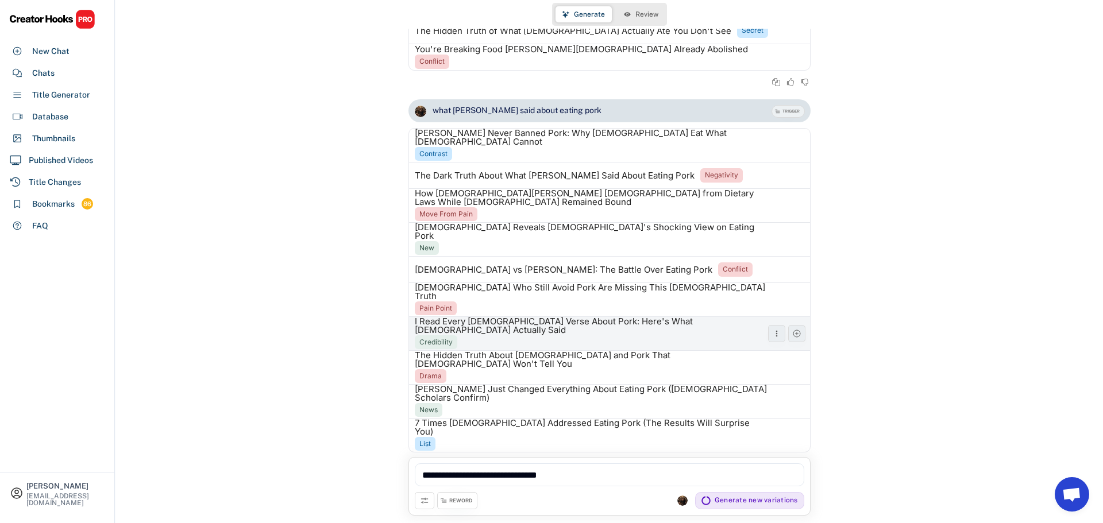
scroll to position [915, 0]
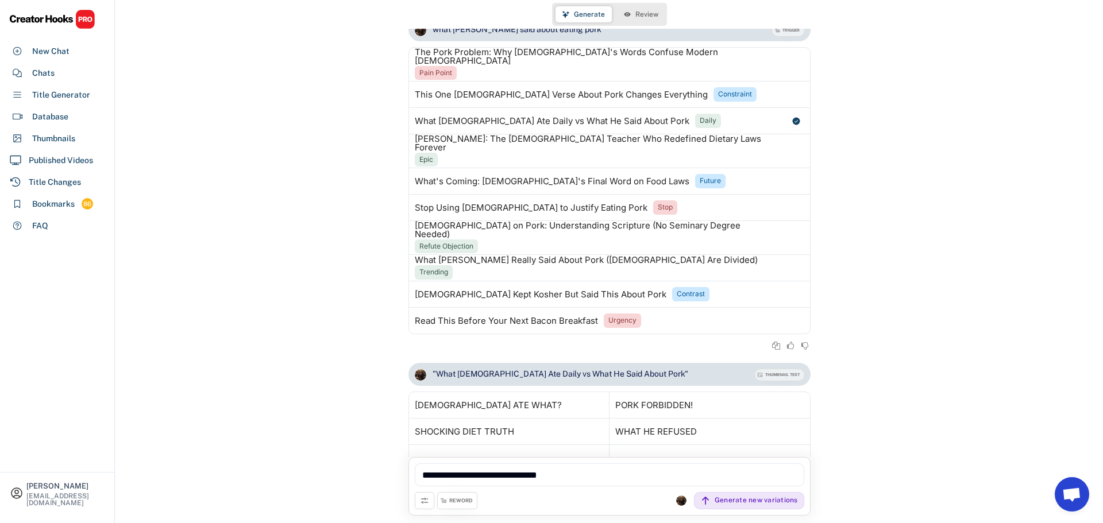
scroll to position [7, 0]
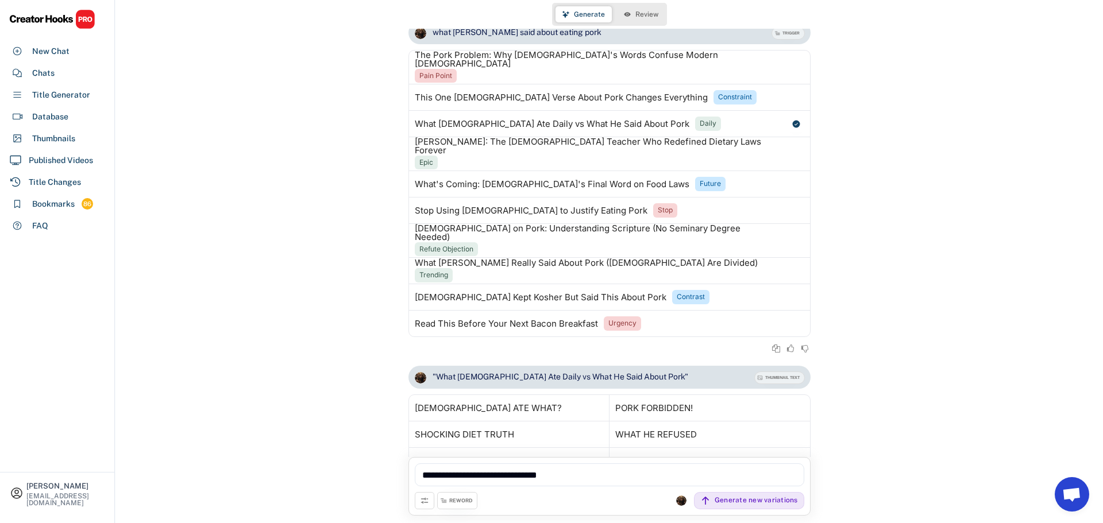
click at [636, 7] on button "Review" at bounding box center [641, 14] width 48 height 16
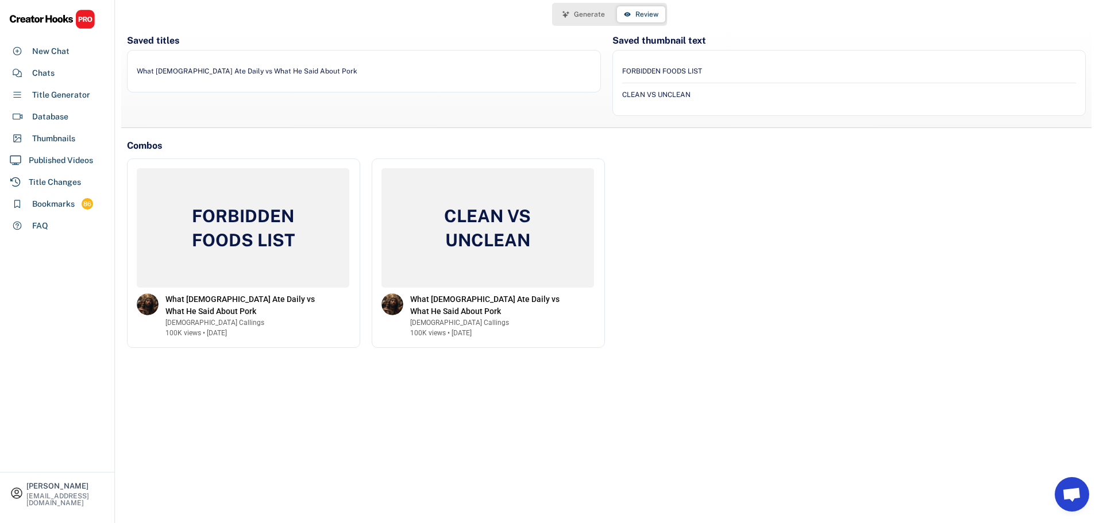
scroll to position [1099, 0]
click at [718, 338] on div "FORBIDDEN FOODS LIST What [DEMOGRAPHIC_DATA] Ate Daily vs What He Said About Po…" at bounding box center [609, 254] width 964 height 190
click at [592, 20] on button "Generate" at bounding box center [583, 14] width 56 height 16
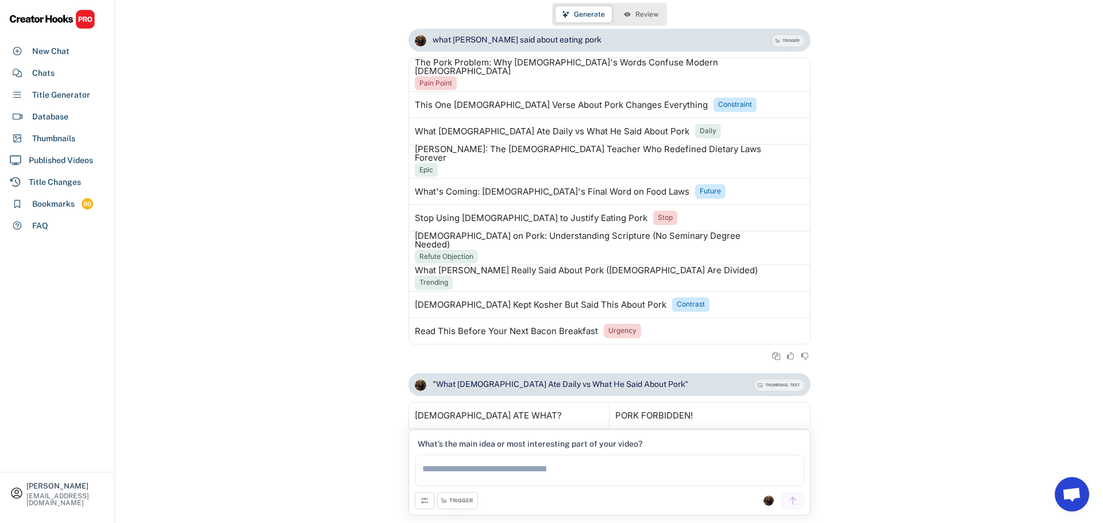
scroll to position [1184, 0]
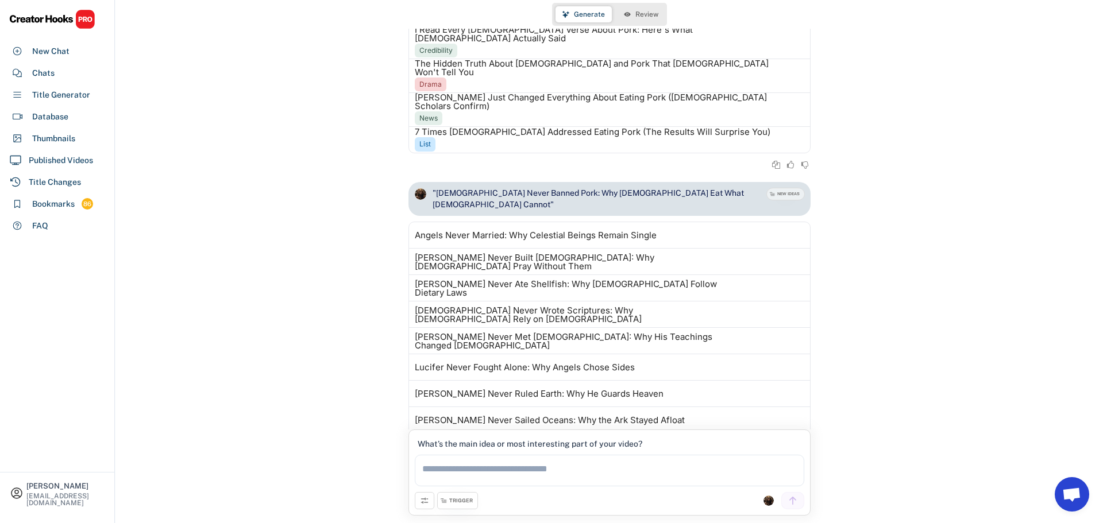
click at [777, 191] on div "NEW IDEAS" at bounding box center [788, 194] width 22 height 6
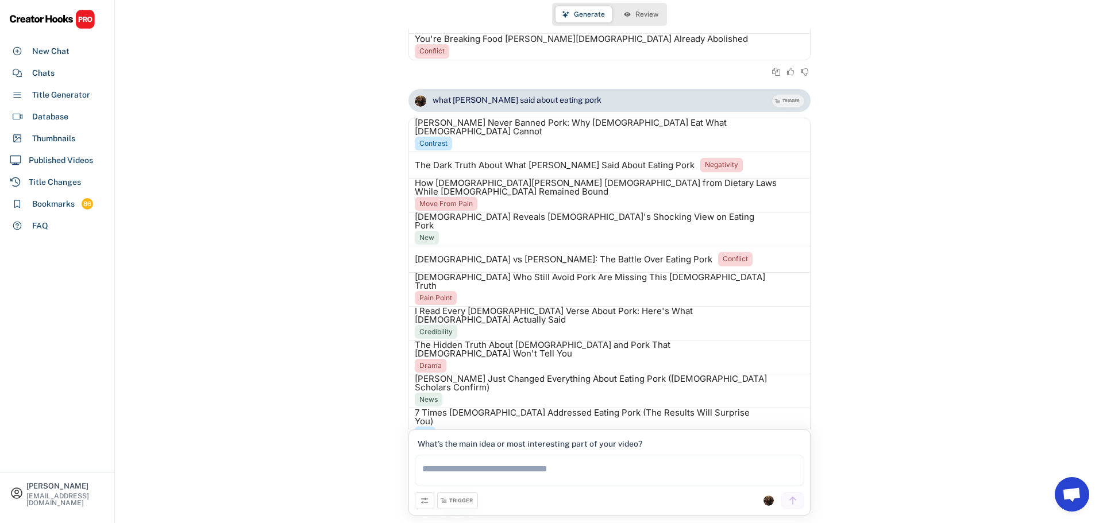
scroll to position [897, 0]
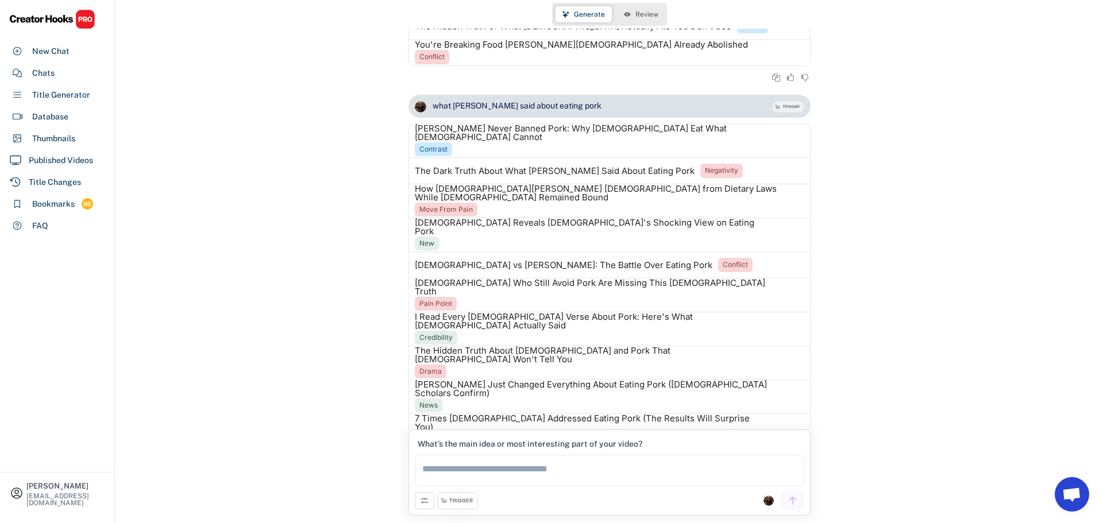
click at [540, 474] on textarea at bounding box center [609, 471] width 389 height 32
drag, startPoint x: 569, startPoint y: 80, endPoint x: 449, endPoint y: 83, distance: 120.1
click at [449, 95] on div "what [PERSON_NAME] said about eating pork" at bounding box center [588, 106] width 360 height 23
click at [533, 483] on textarea at bounding box center [609, 471] width 389 height 32
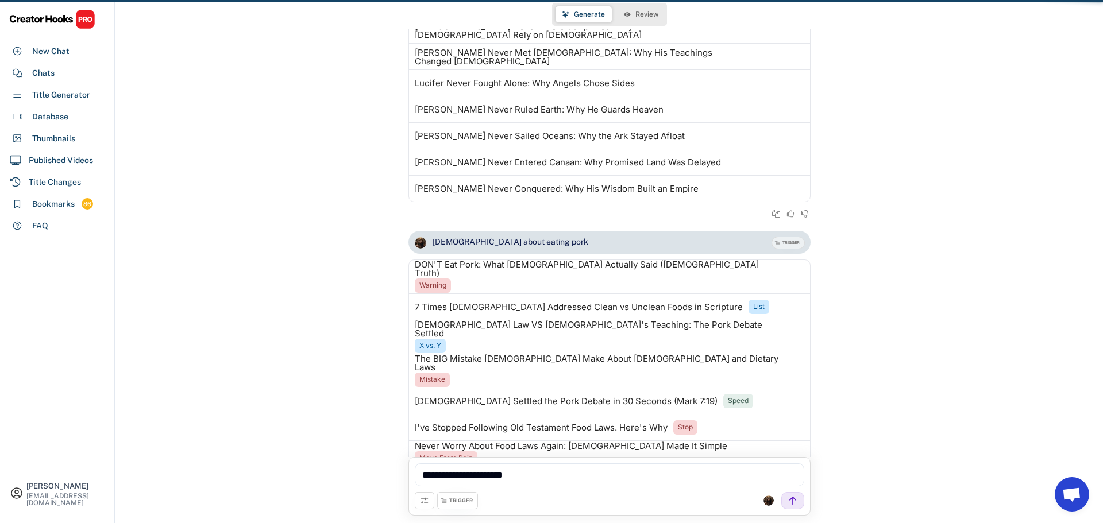
scroll to position [1470, 0]
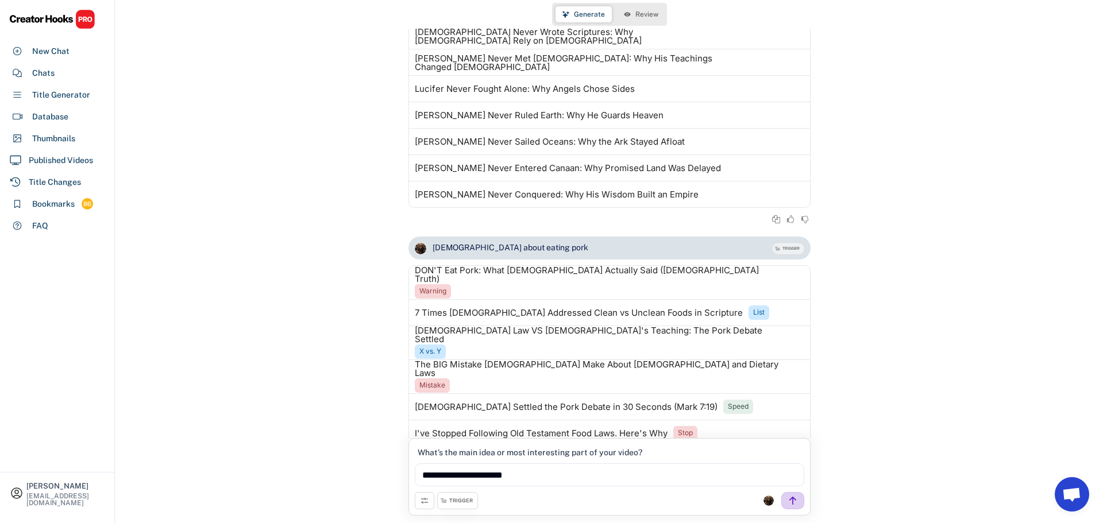
type textarea "**********"
click at [794, 501] on icon at bounding box center [793, 501] width 10 height 10
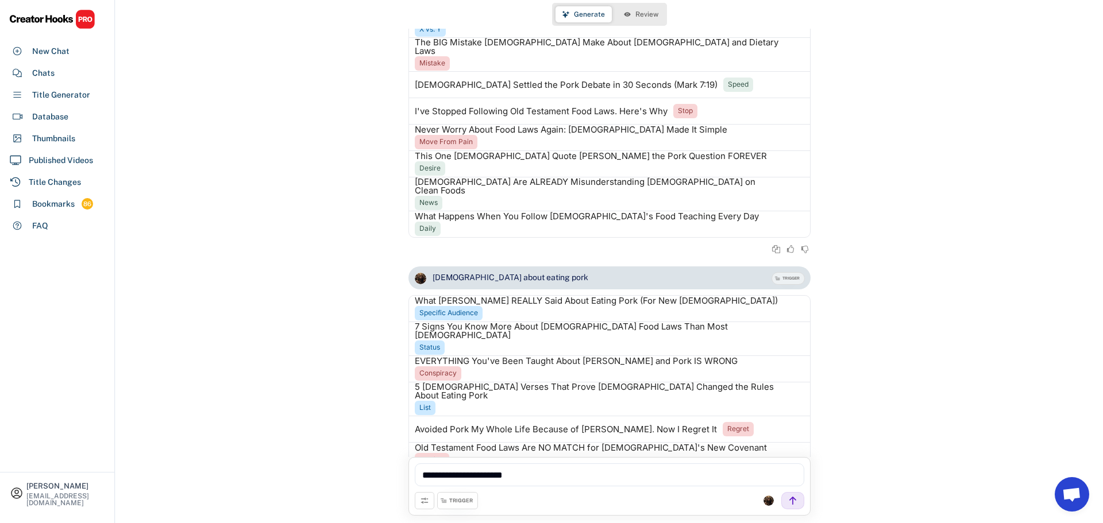
scroll to position [1801, 0]
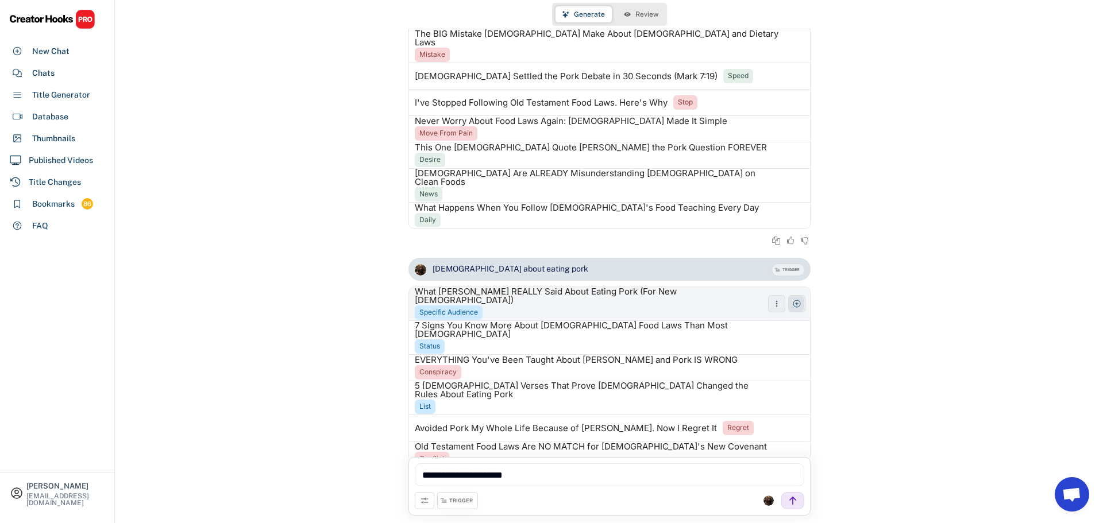
click at [796, 299] on use at bounding box center [796, 303] width 9 height 9
click at [632, 14] on button "Review" at bounding box center [641, 14] width 48 height 16
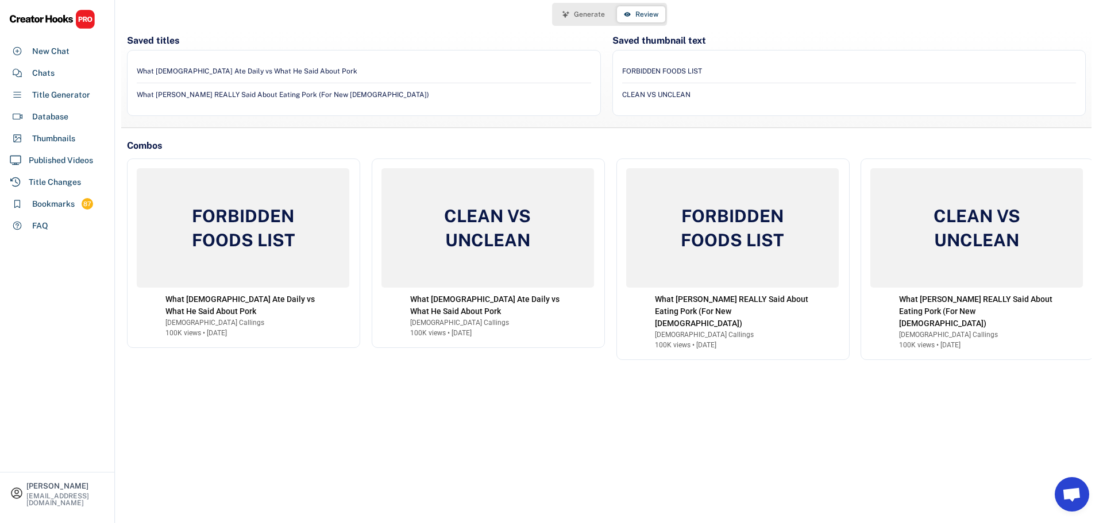
click at [573, 11] on button "Generate" at bounding box center [583, 14] width 56 height 16
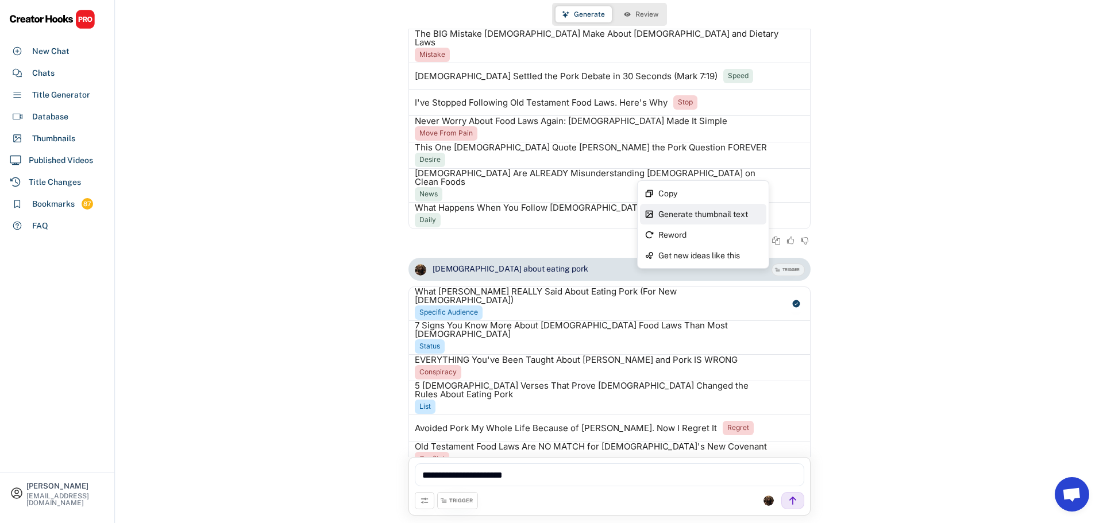
click at [723, 211] on div "Generate thumbnail text" at bounding box center [709, 214] width 103 height 8
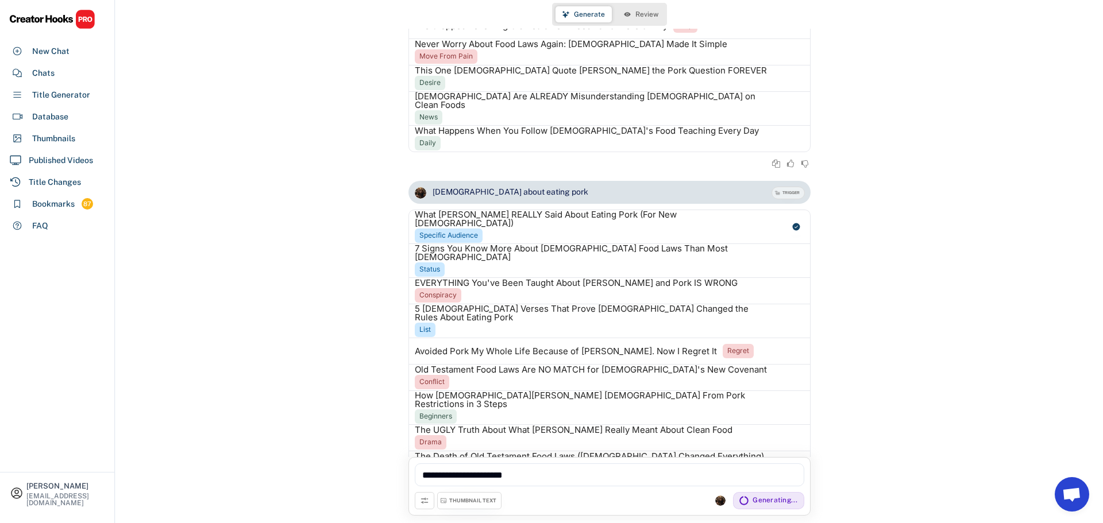
scroll to position [1881, 0]
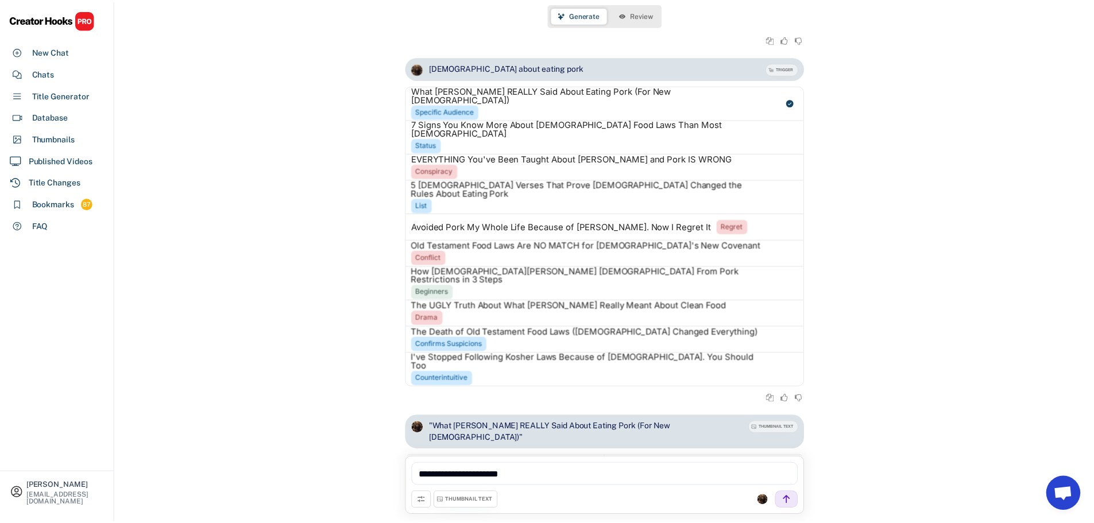
scroll to position [2097, 0]
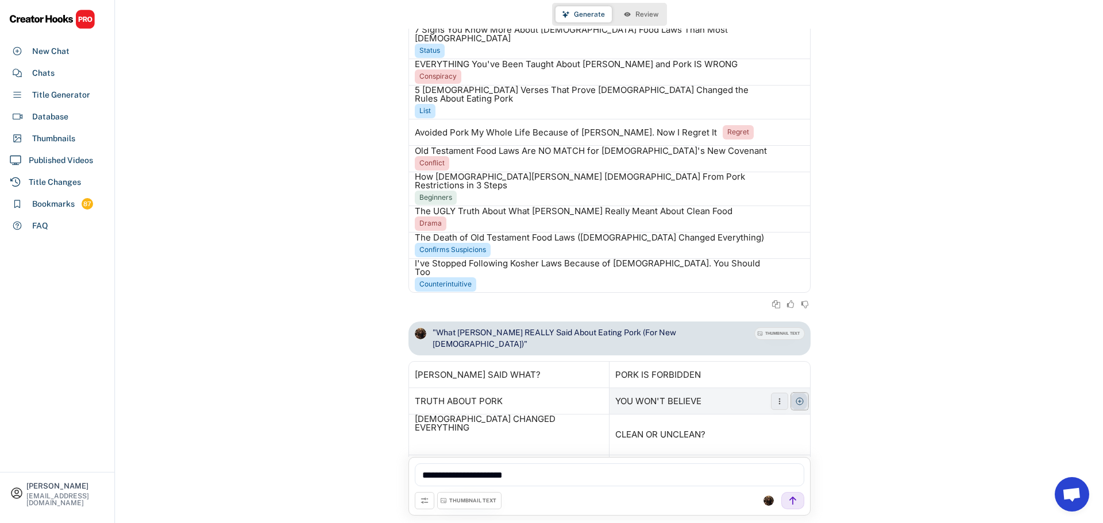
click at [795, 397] on icon at bounding box center [799, 401] width 9 height 9
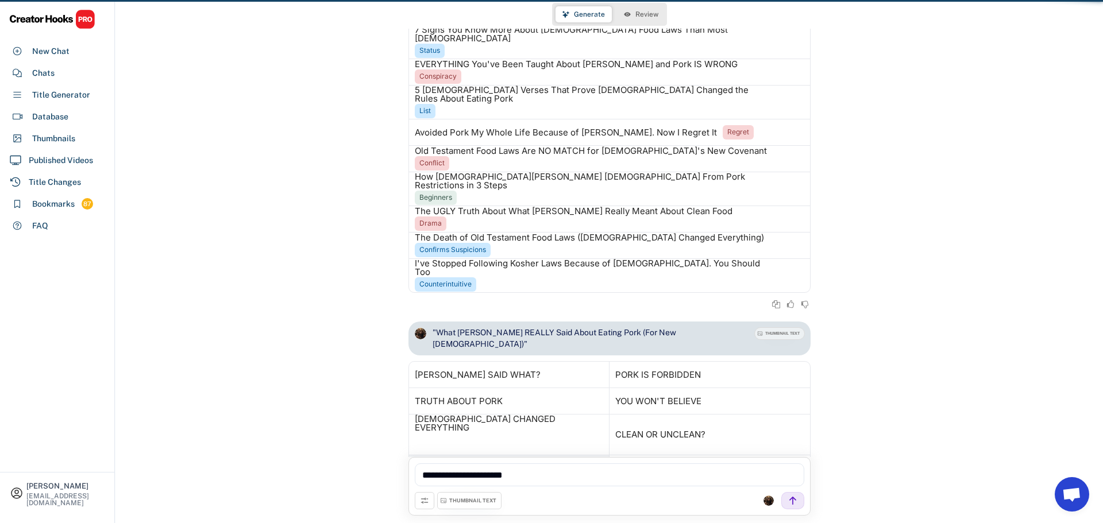
click at [594, 464] on icon at bounding box center [598, 468] width 9 height 9
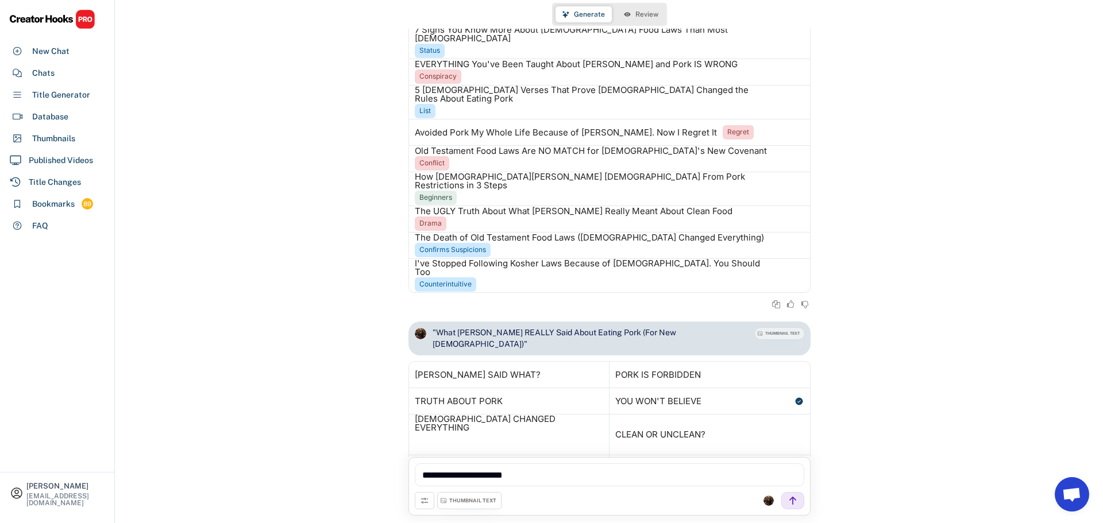
click at [640, 13] on span "Review" at bounding box center [646, 14] width 23 height 7
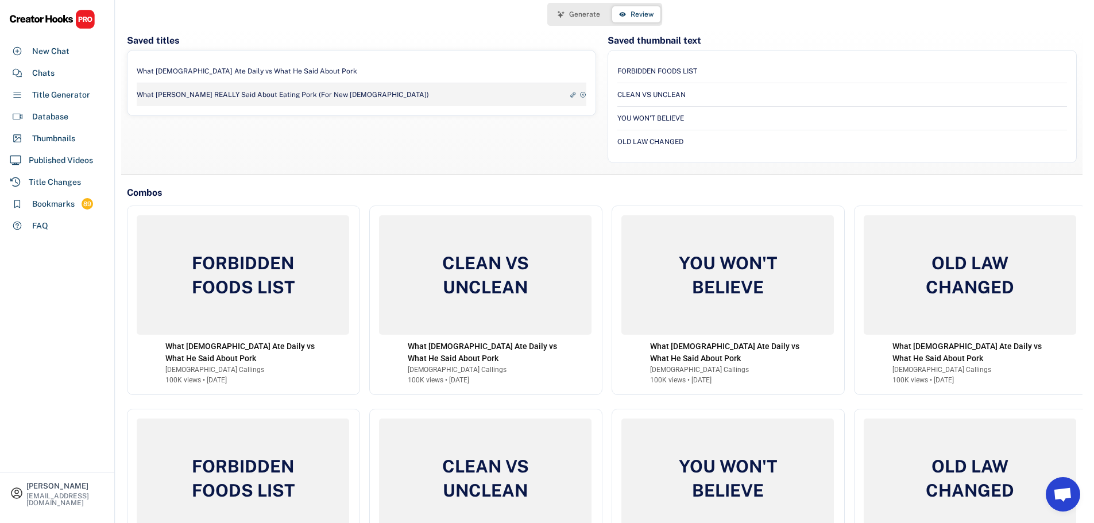
click at [263, 94] on div "What [PERSON_NAME] REALLY Said About Eating Pork (For New [DEMOGRAPHIC_DATA])" at bounding box center [283, 95] width 292 height 10
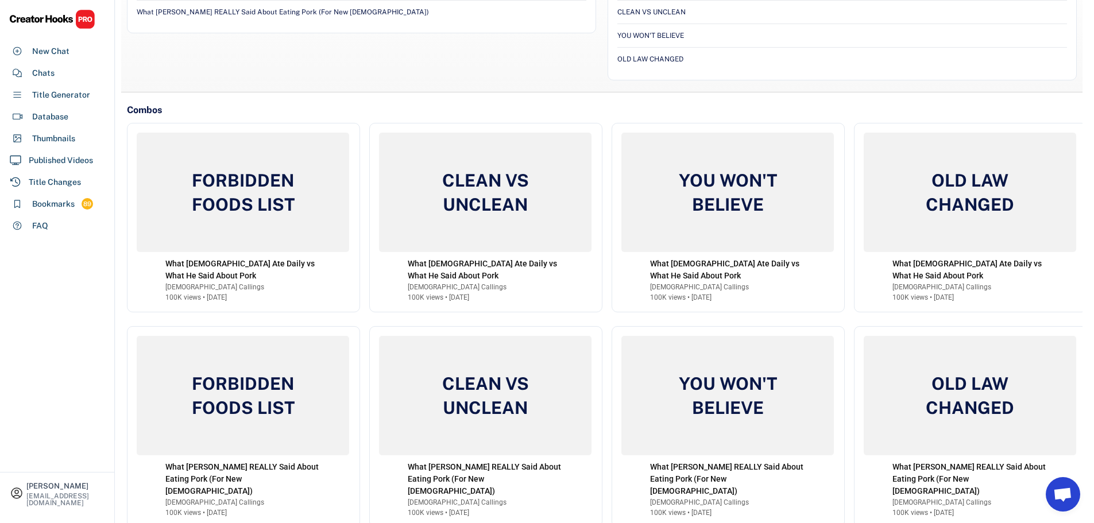
scroll to position [84, 0]
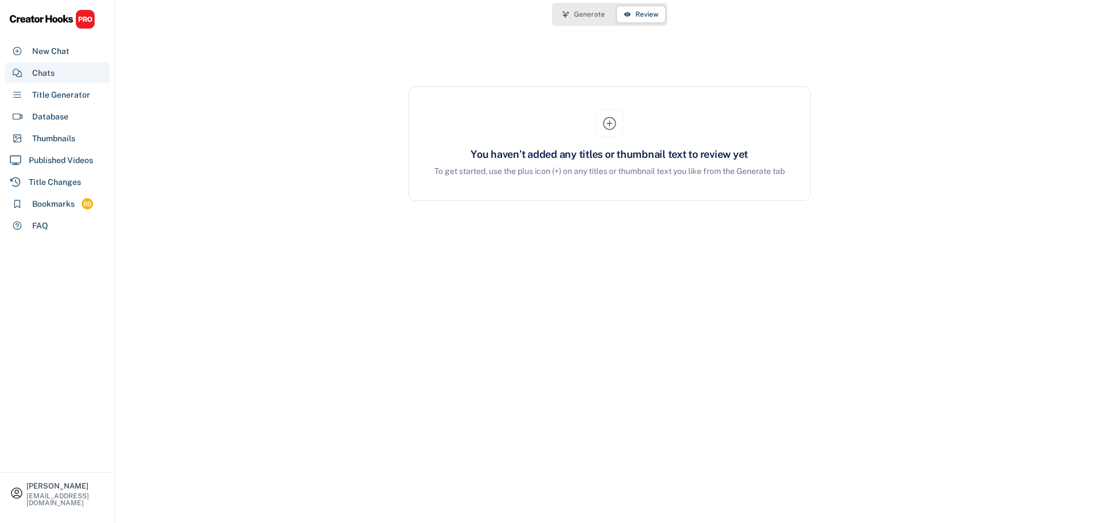
click at [42, 76] on div "Chats" at bounding box center [43, 73] width 22 height 12
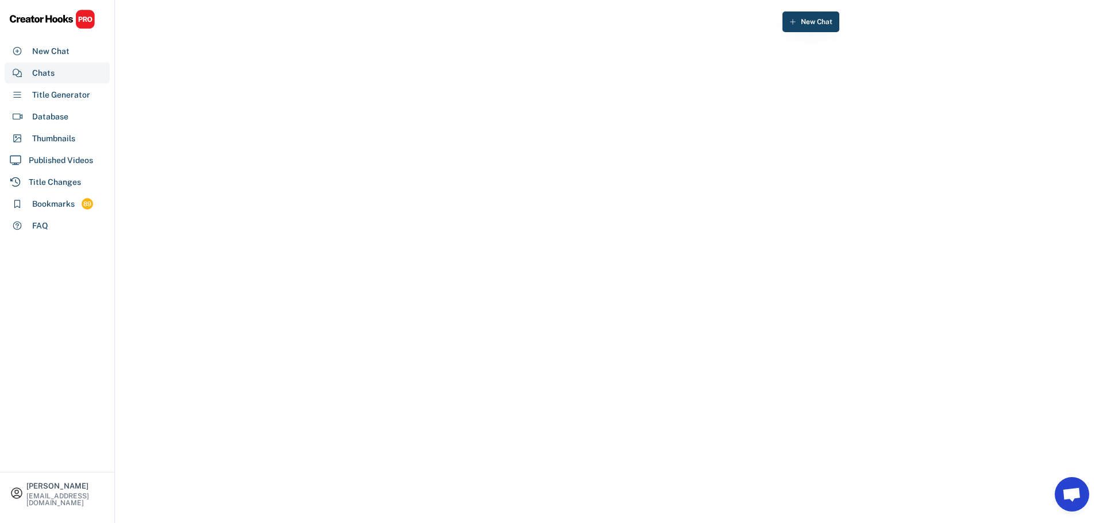
scroll to position [1099, 0]
click at [472, 60] on div "What Did [PERSON_NAME] Really Say About Eating Pork?" at bounding box center [499, 55] width 214 height 11
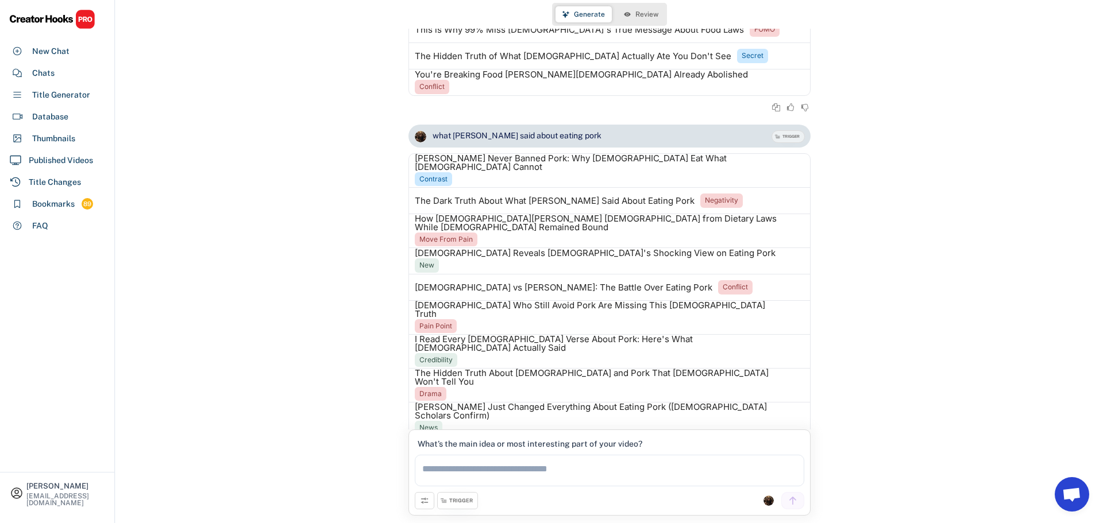
scroll to position [1965, 0]
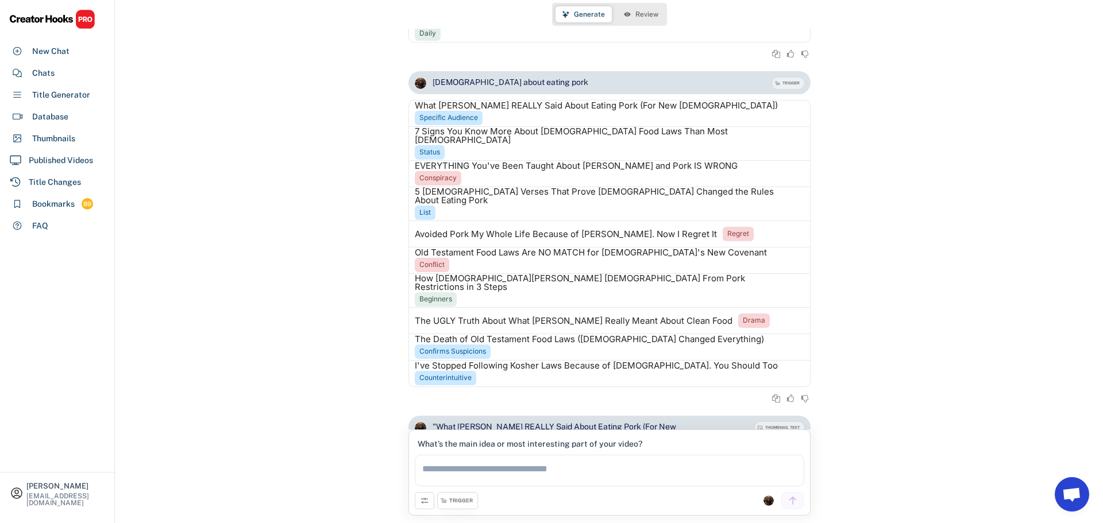
click at [645, 14] on span "Review" at bounding box center [646, 14] width 23 height 7
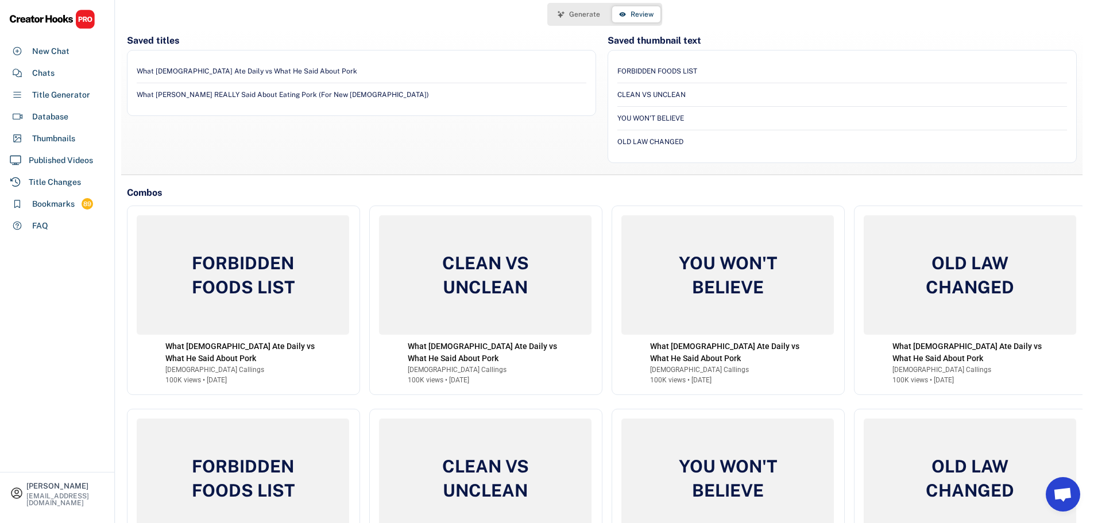
click at [579, 7] on button "Generate" at bounding box center [579, 14] width 56 height 16
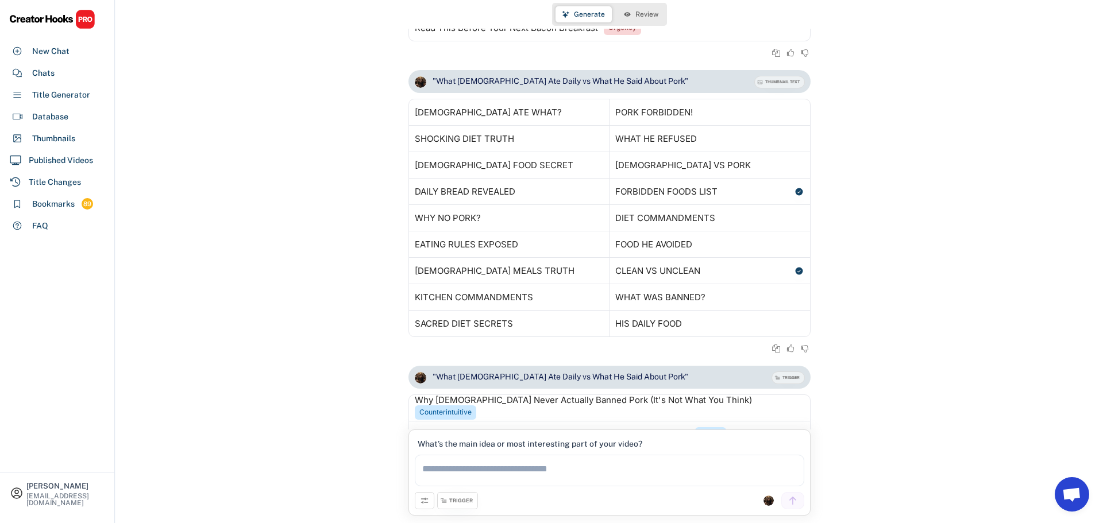
scroll to position [286, 0]
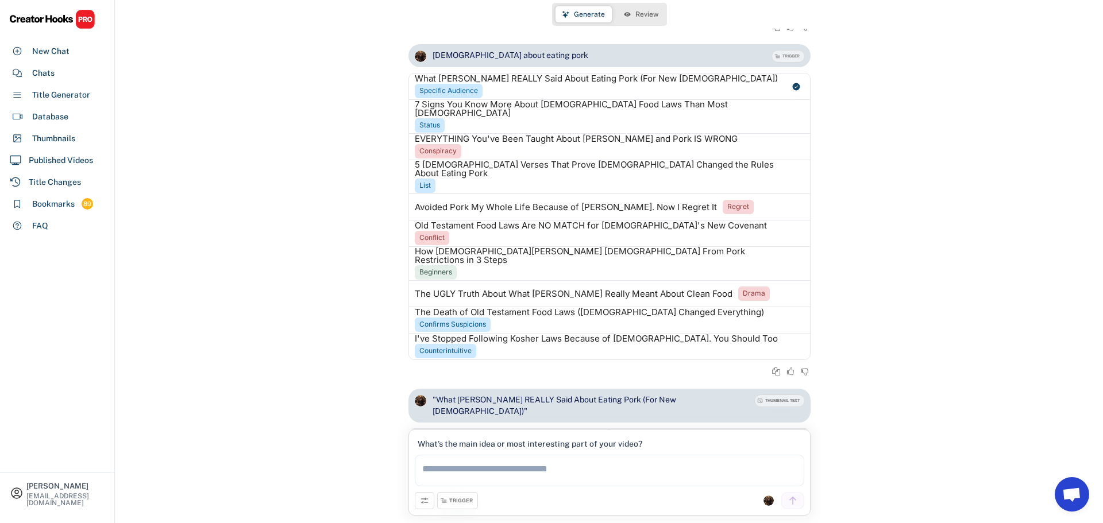
scroll to position [1952, 0]
